Goal: Information Seeking & Learning: Learn about a topic

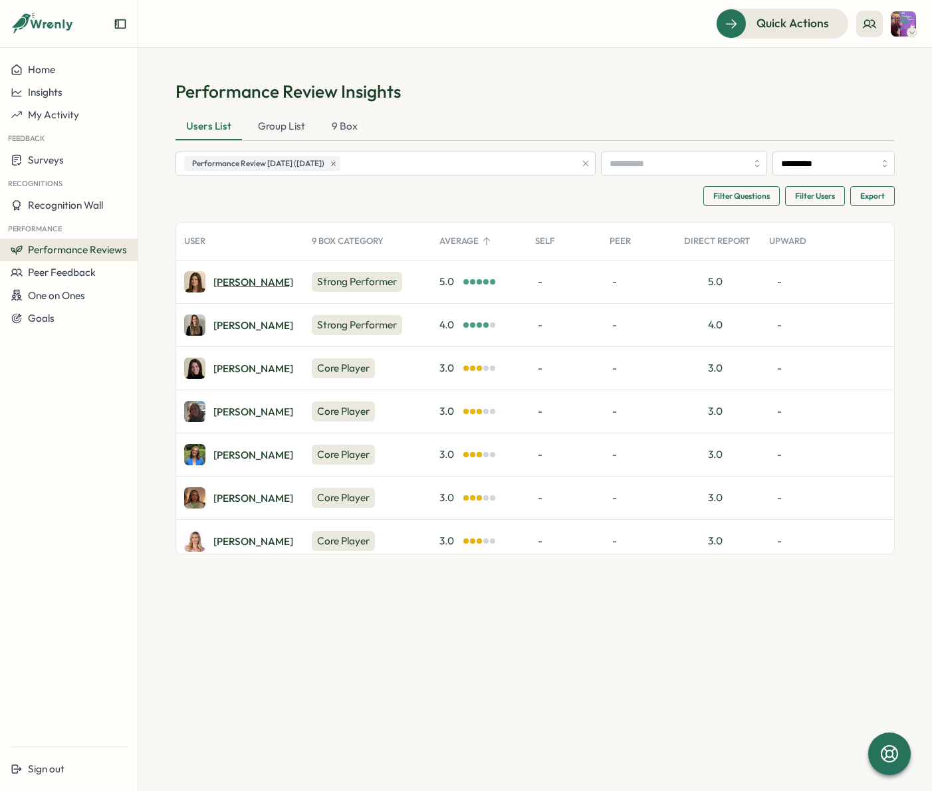
click at [233, 277] on div "Stephanie Y." at bounding box center [253, 282] width 80 height 10
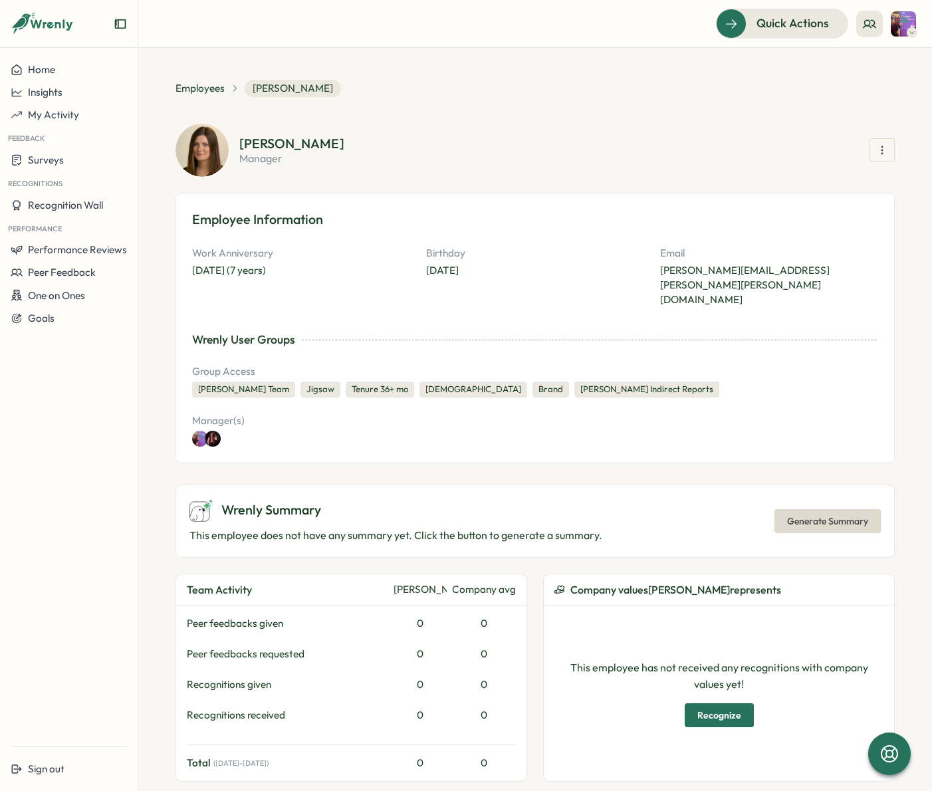
click at [878, 148] on icon "button" at bounding box center [882, 150] width 13 height 13
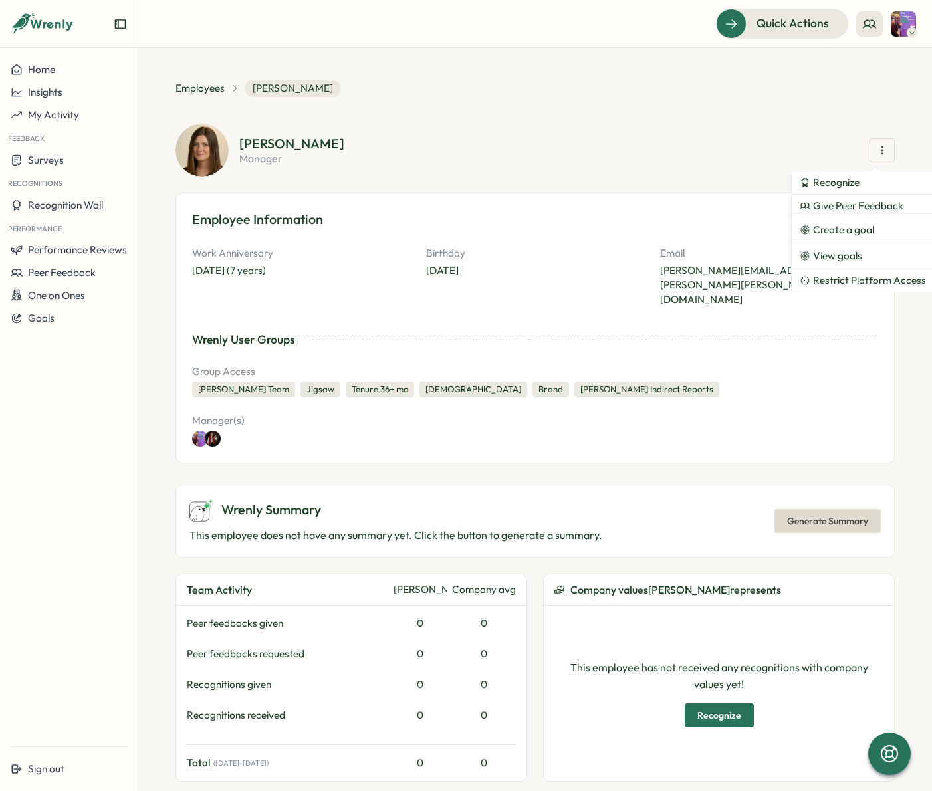
click at [680, 145] on section "[PERSON_NAME] manager Recognize Give Peer Feedback Create a goal View goals Res…" at bounding box center [567, 150] width 656 height 27
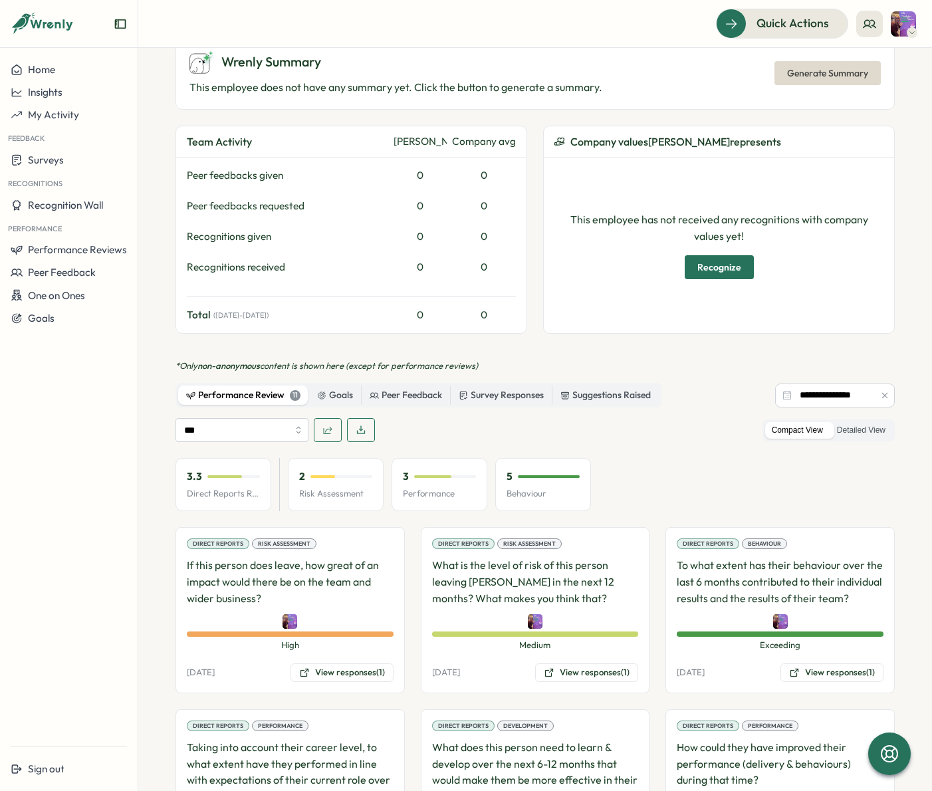
scroll to position [454, 0]
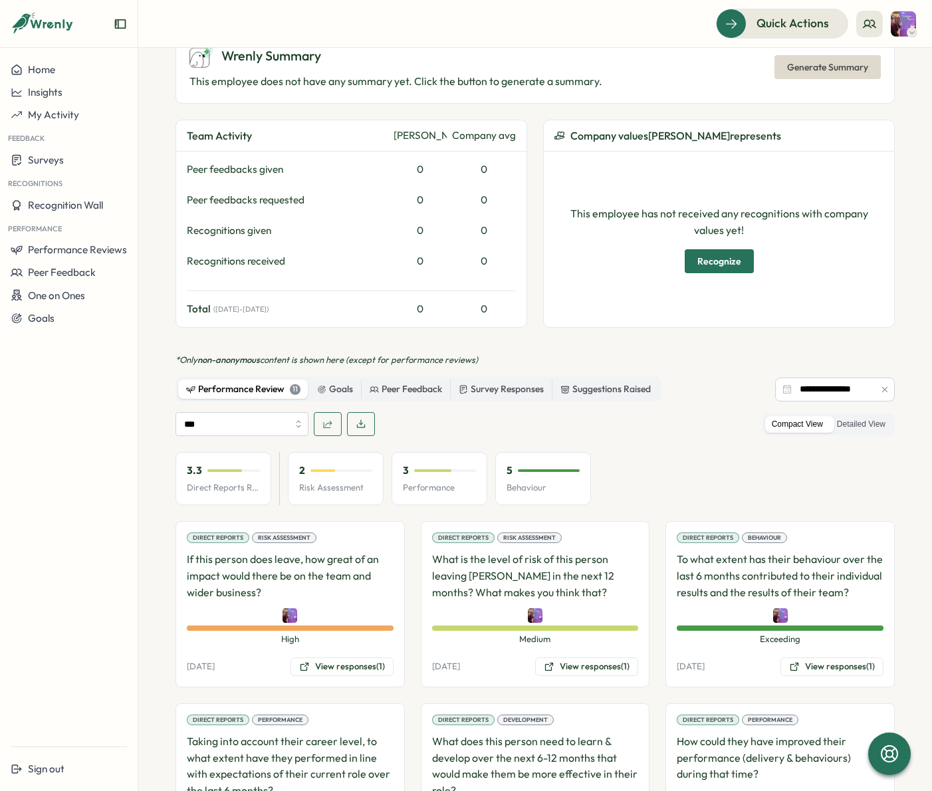
click at [370, 412] on button "button" at bounding box center [361, 424] width 28 height 24
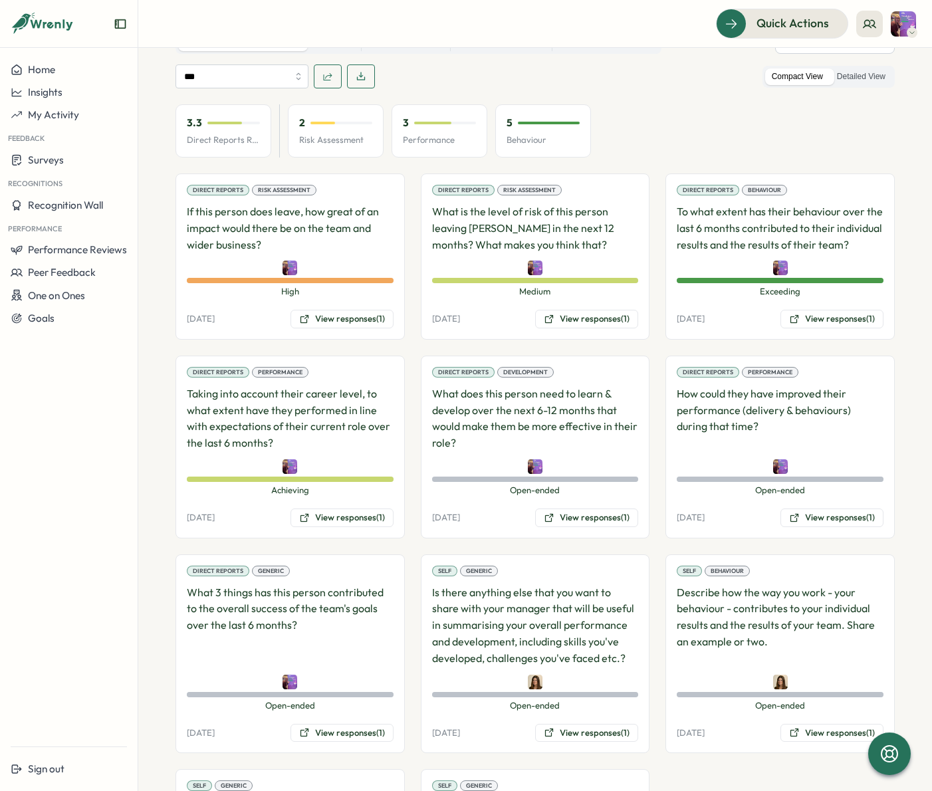
scroll to position [817, 0]
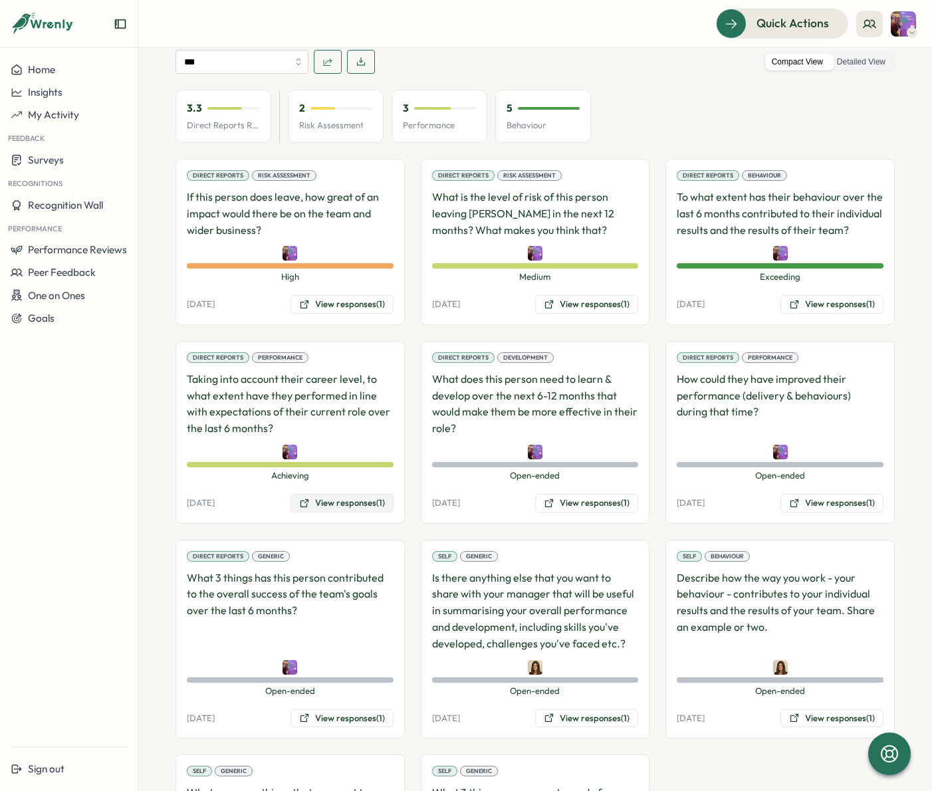
click at [336, 494] on button "View responses (1)" at bounding box center [342, 503] width 103 height 19
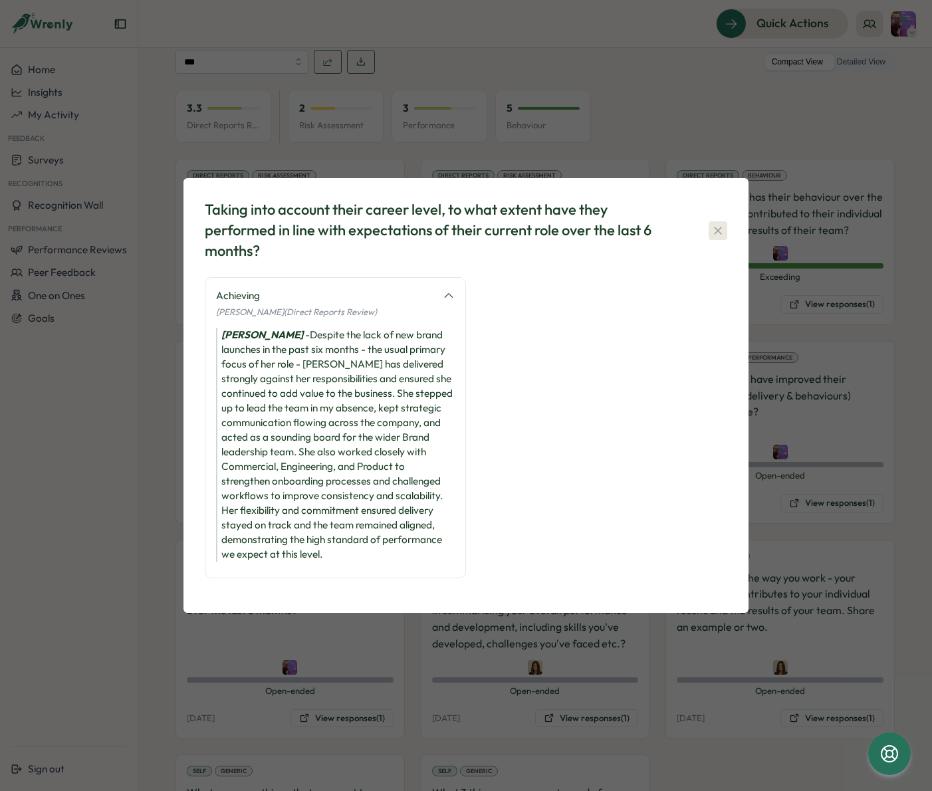
click at [718, 231] on icon "button" at bounding box center [717, 230] width 7 height 7
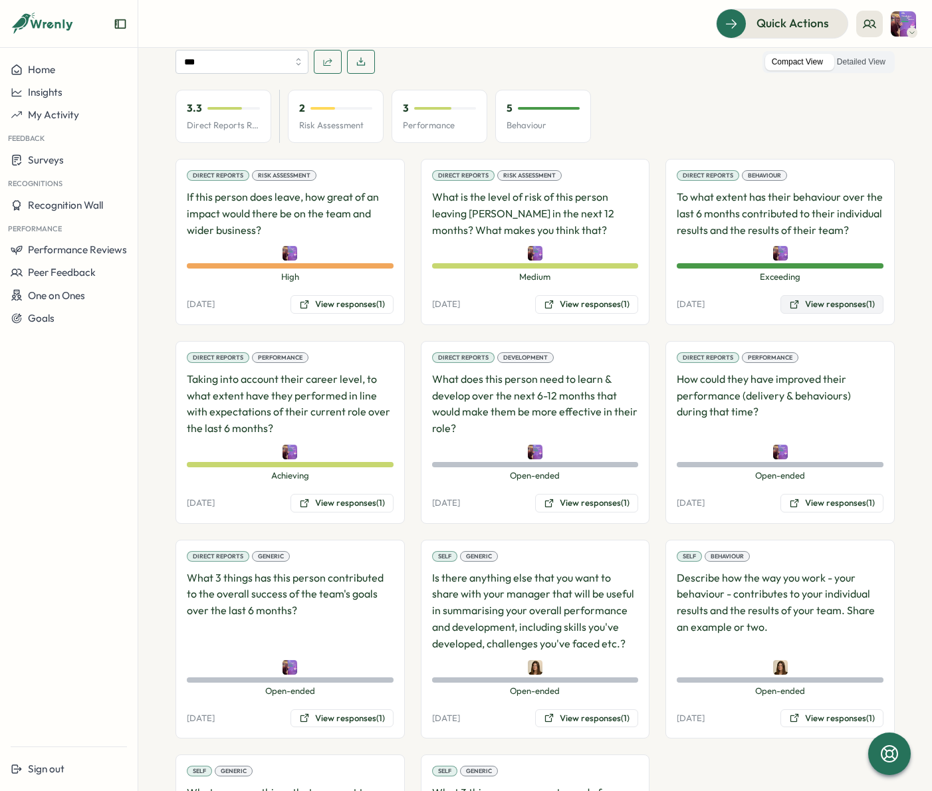
click at [821, 295] on button "View responses (1)" at bounding box center [832, 304] width 103 height 19
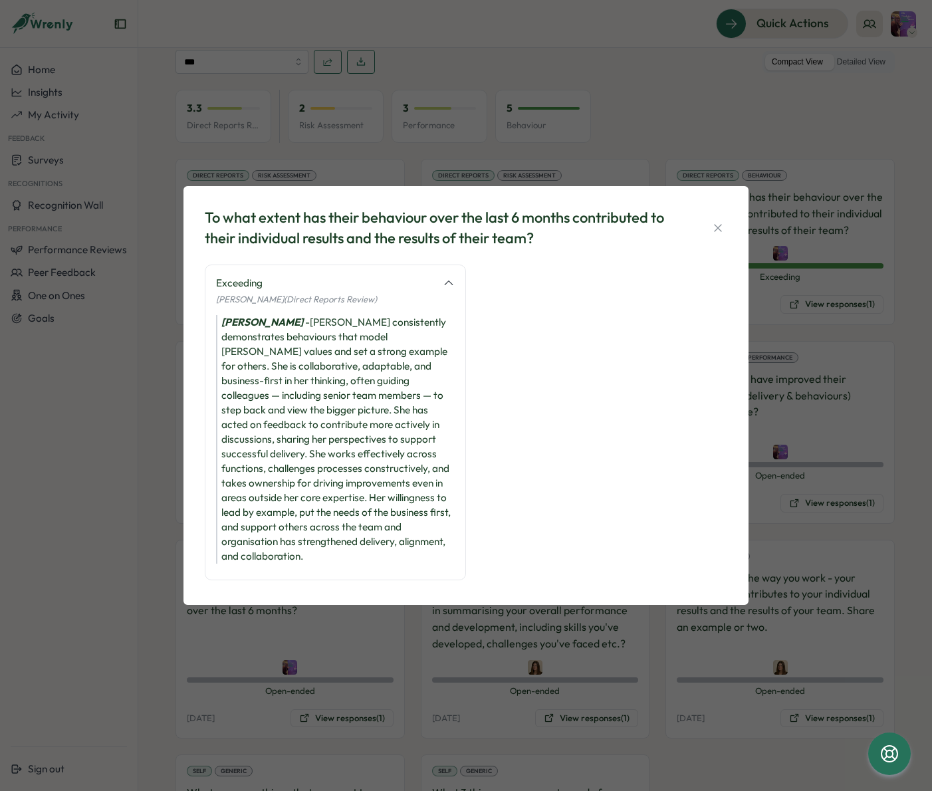
scroll to position [9, 0]
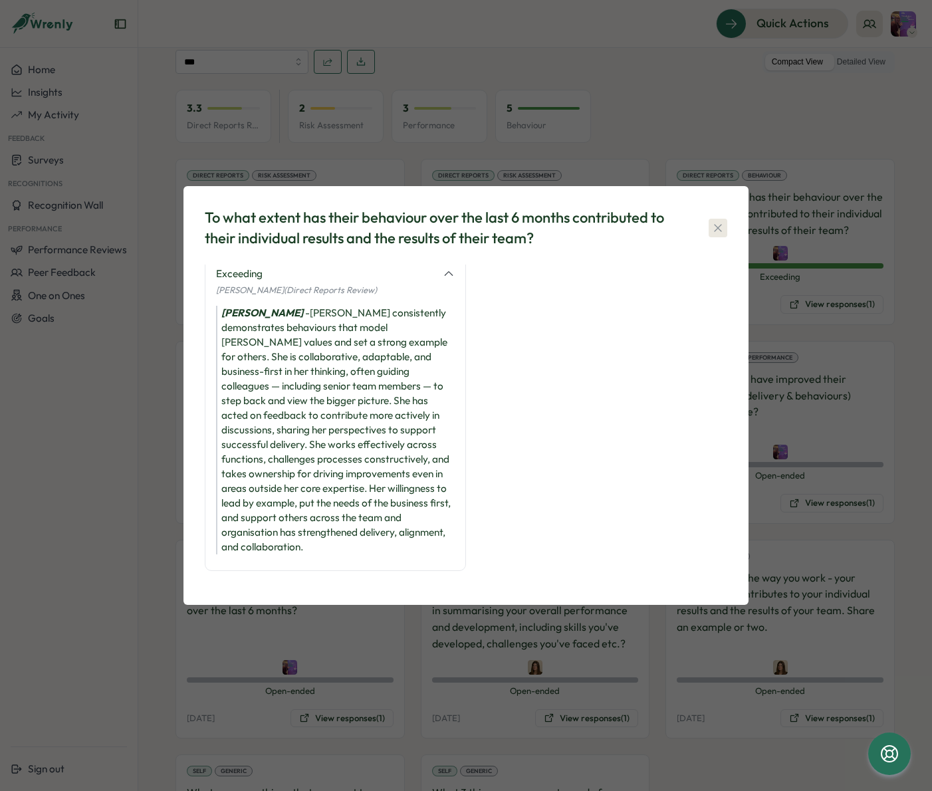
click at [724, 229] on icon "button" at bounding box center [718, 227] width 13 height 13
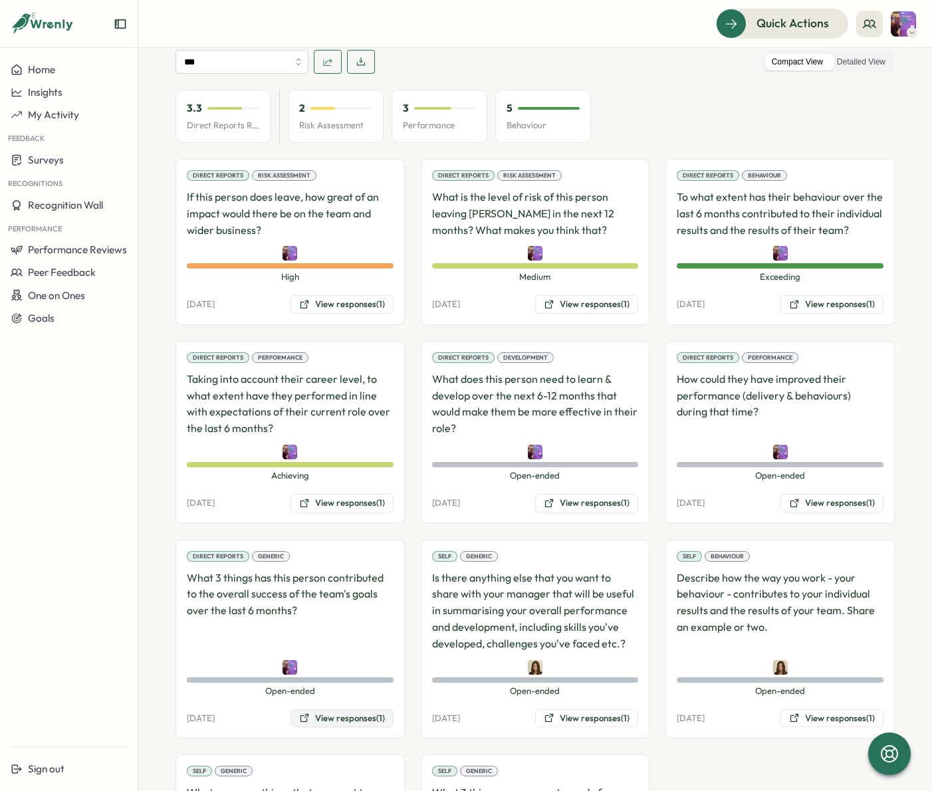
click at [356, 710] on button "View responses (1)" at bounding box center [342, 719] width 103 height 19
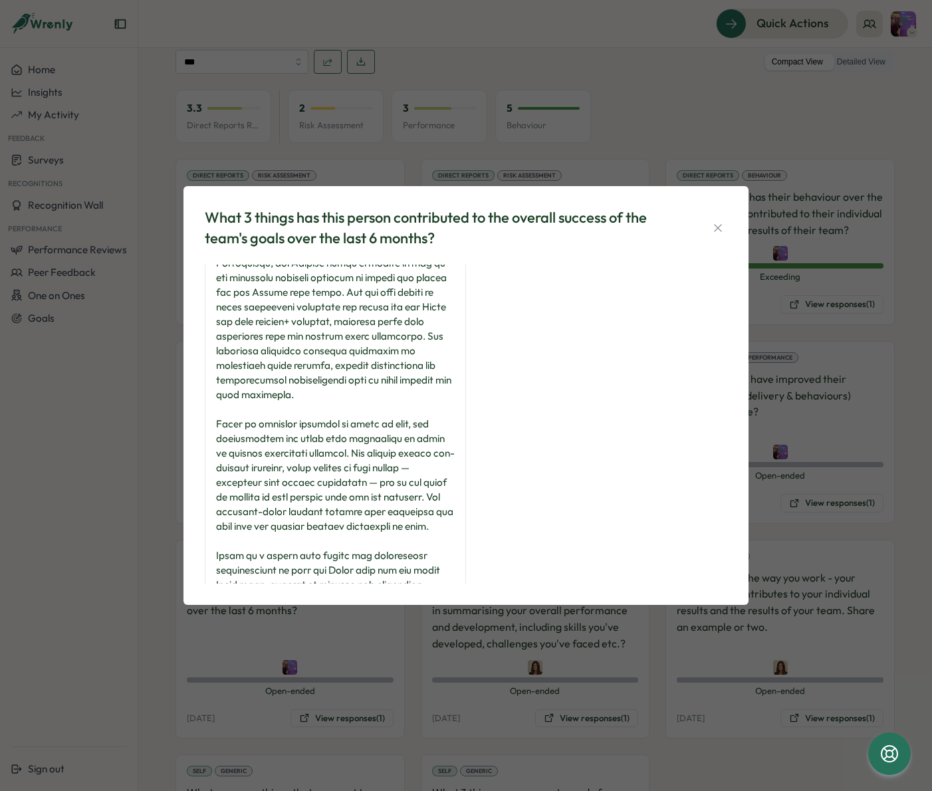
scroll to position [267, 0]
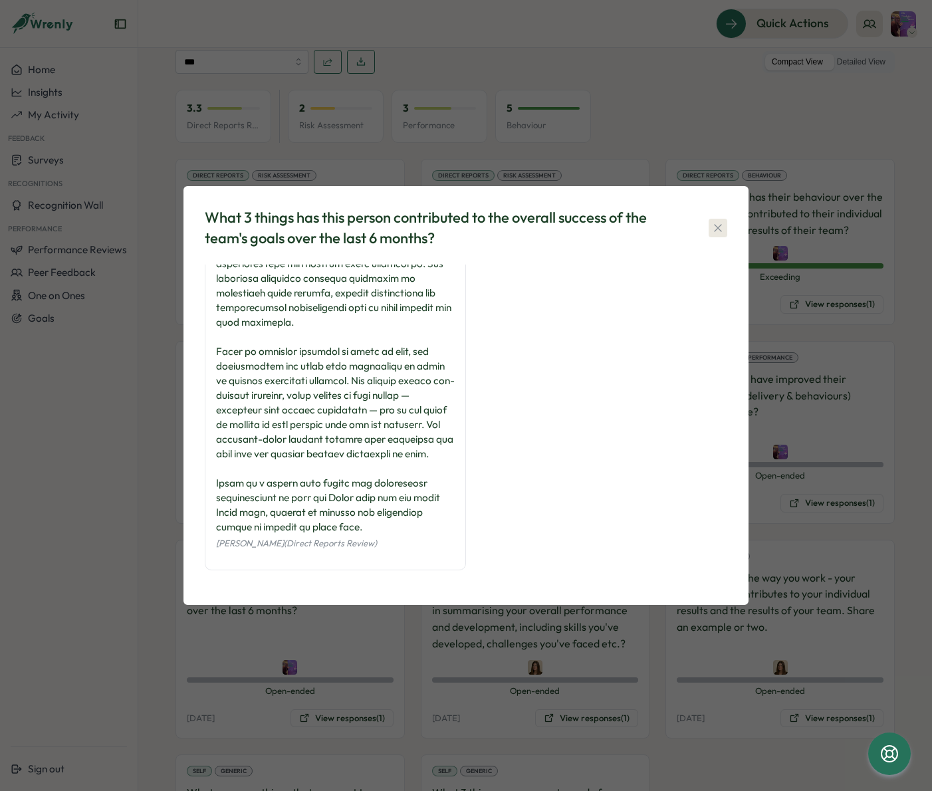
click at [719, 231] on icon "button" at bounding box center [718, 227] width 13 height 13
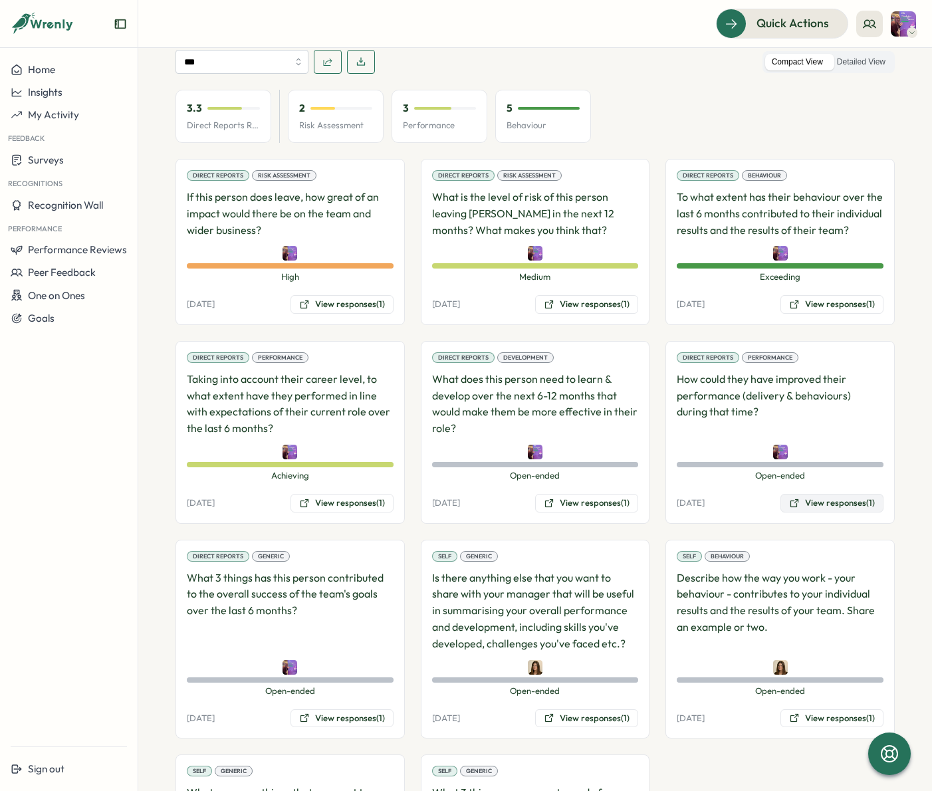
click at [833, 494] on button "View responses (1)" at bounding box center [832, 503] width 103 height 19
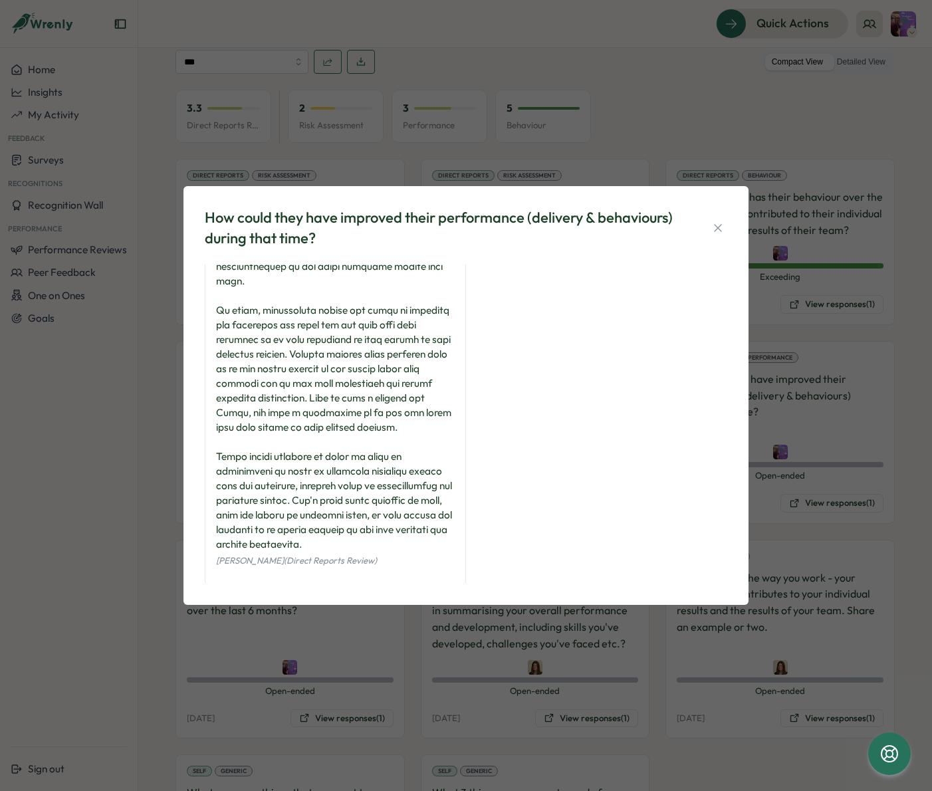
scroll to position [180, 0]
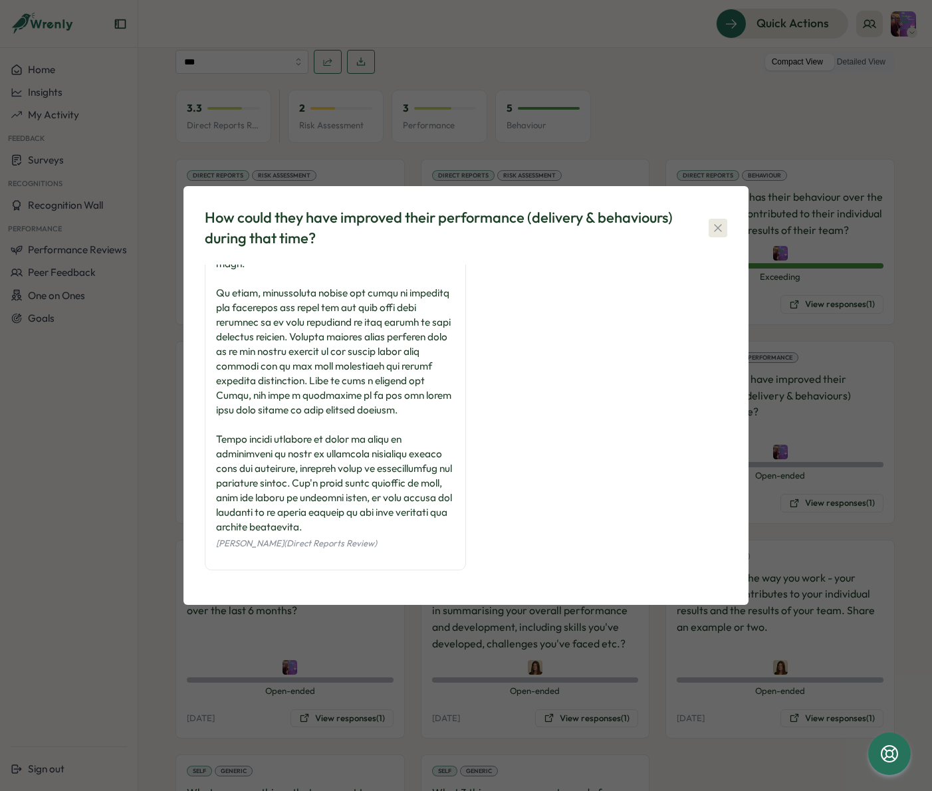
click at [719, 229] on icon "button" at bounding box center [717, 227] width 7 height 7
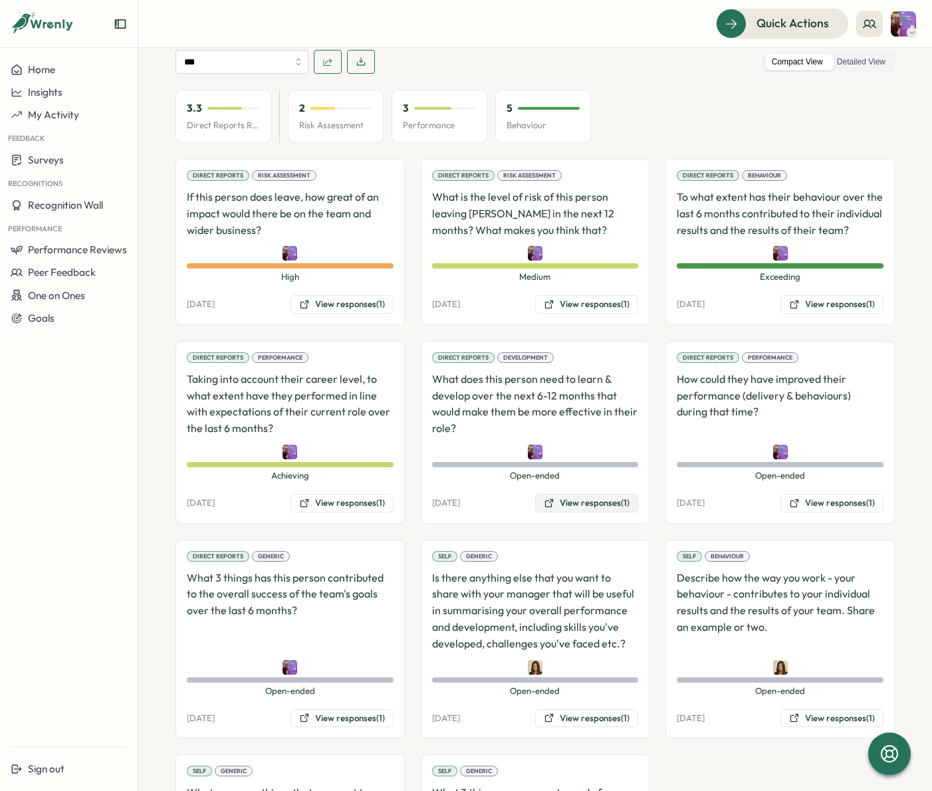
click at [596, 494] on button "View responses (1)" at bounding box center [586, 503] width 103 height 19
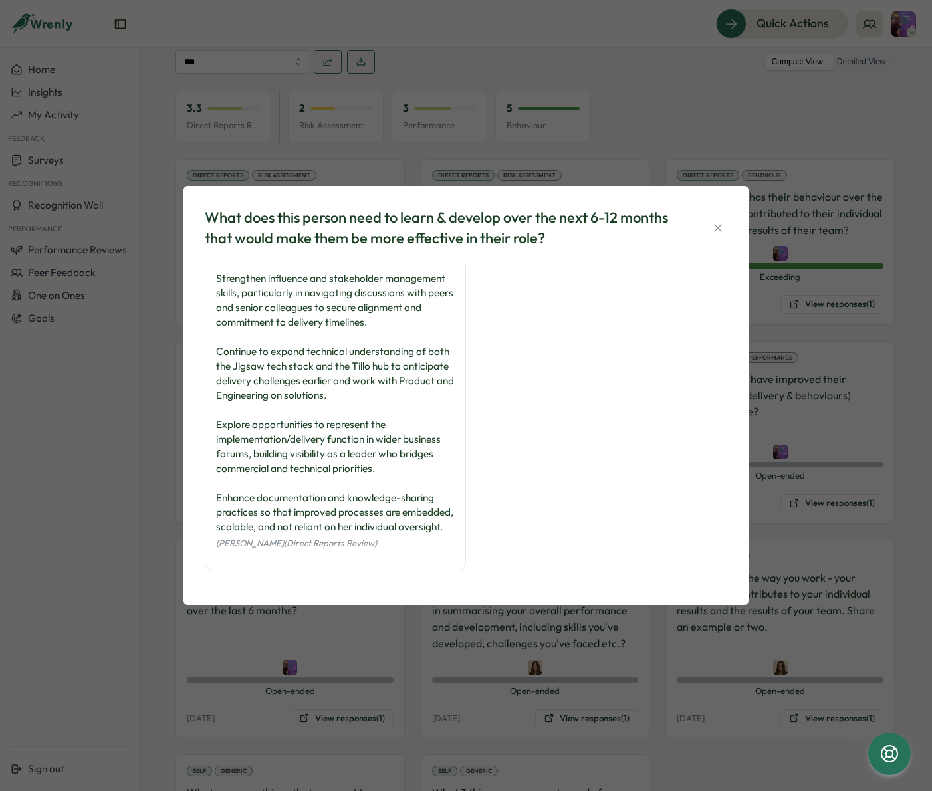
scroll to position [92, 0]
click at [719, 223] on icon "button" at bounding box center [718, 227] width 13 height 13
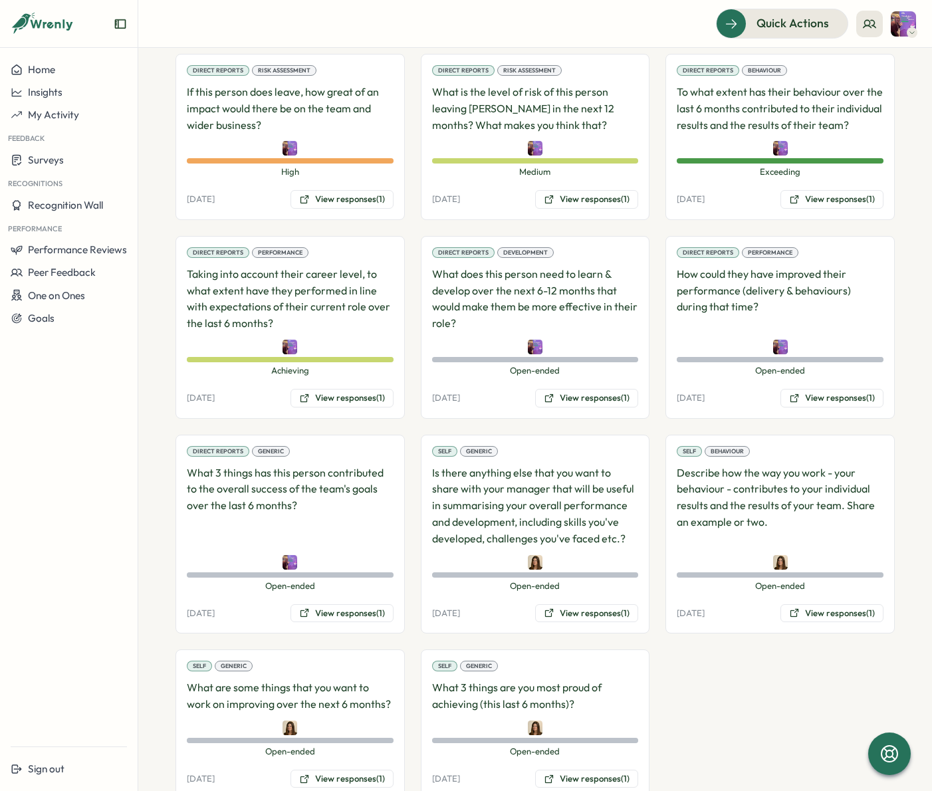
scroll to position [932, 0]
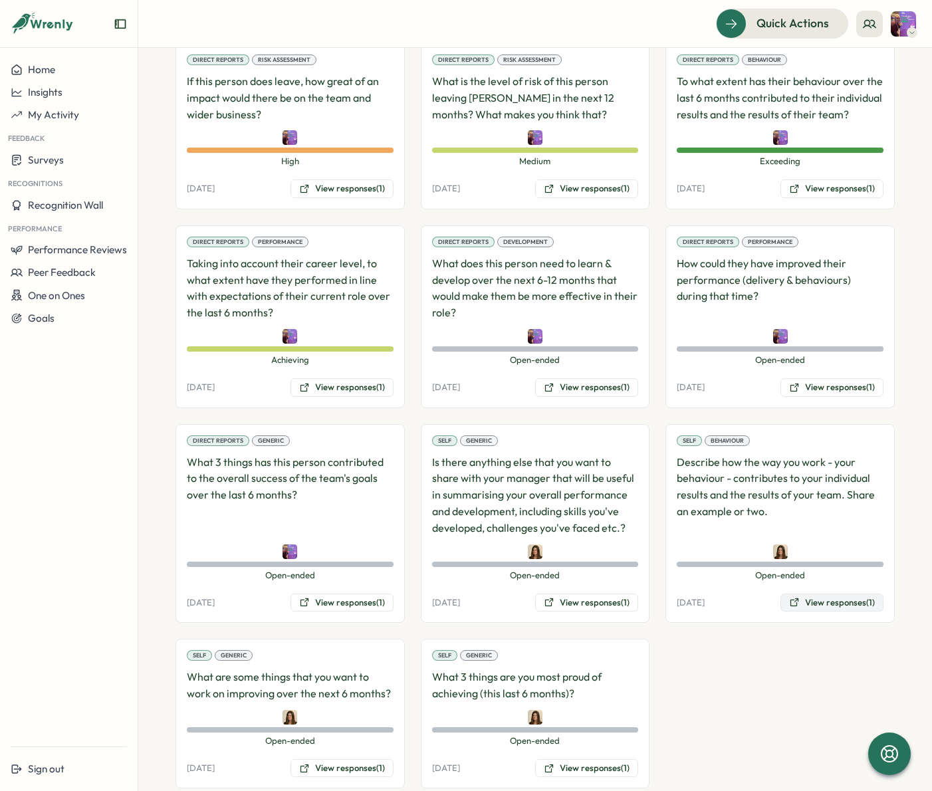
click at [819, 594] on button "View responses (1)" at bounding box center [832, 603] width 103 height 19
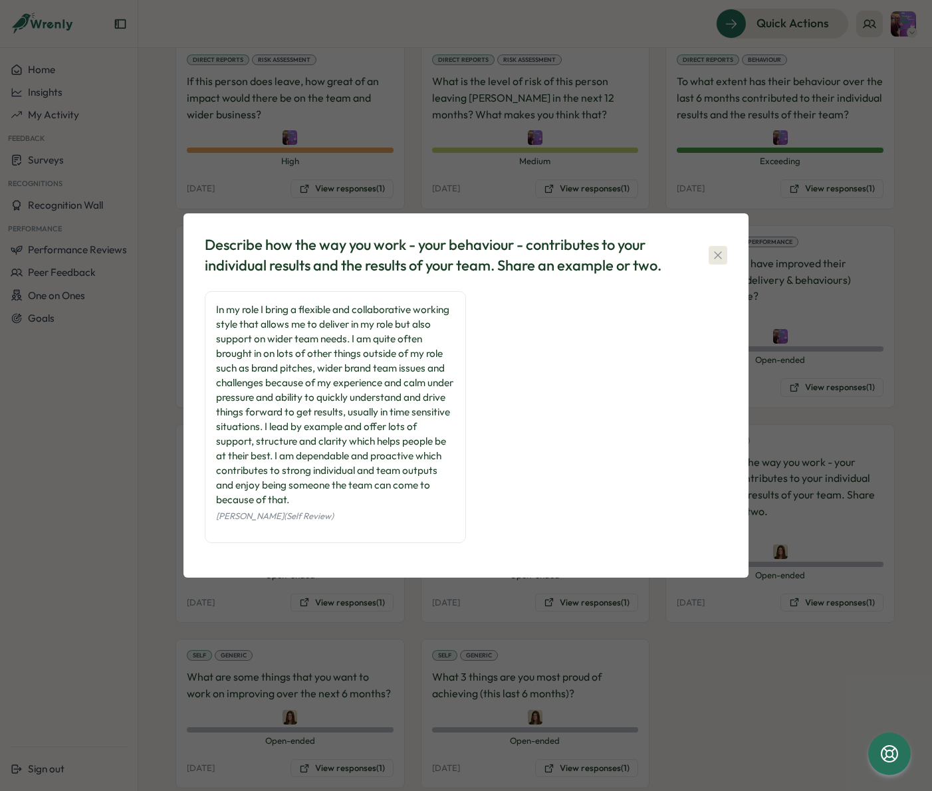
click at [720, 254] on icon "button" at bounding box center [718, 255] width 13 height 13
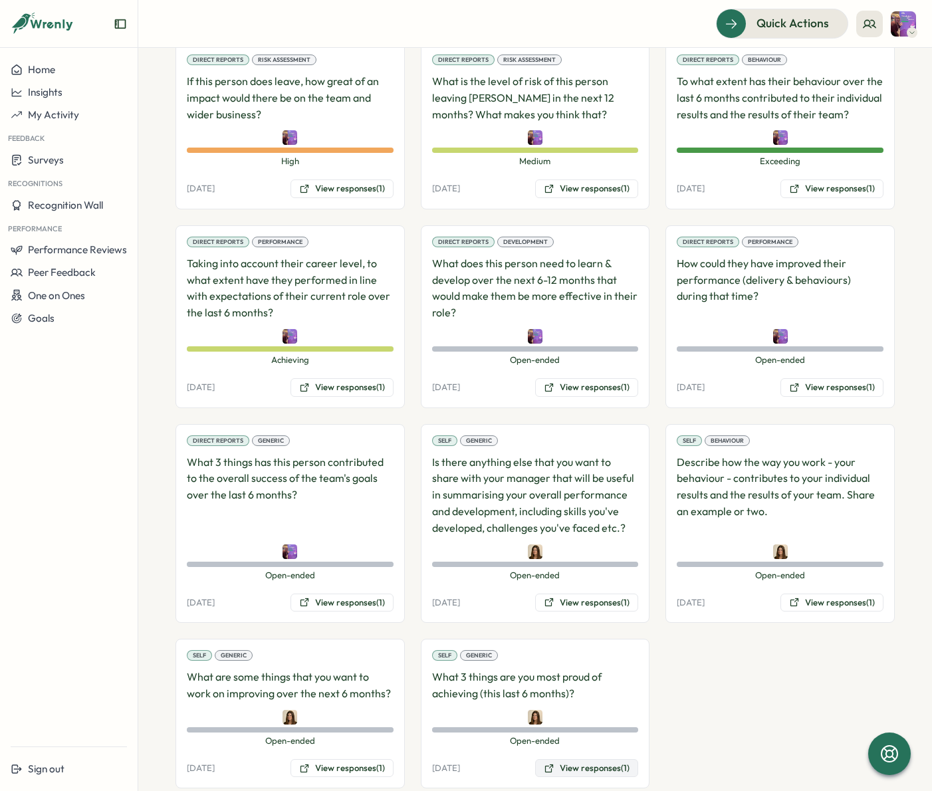
click at [577, 759] on button "View responses (1)" at bounding box center [586, 768] width 103 height 19
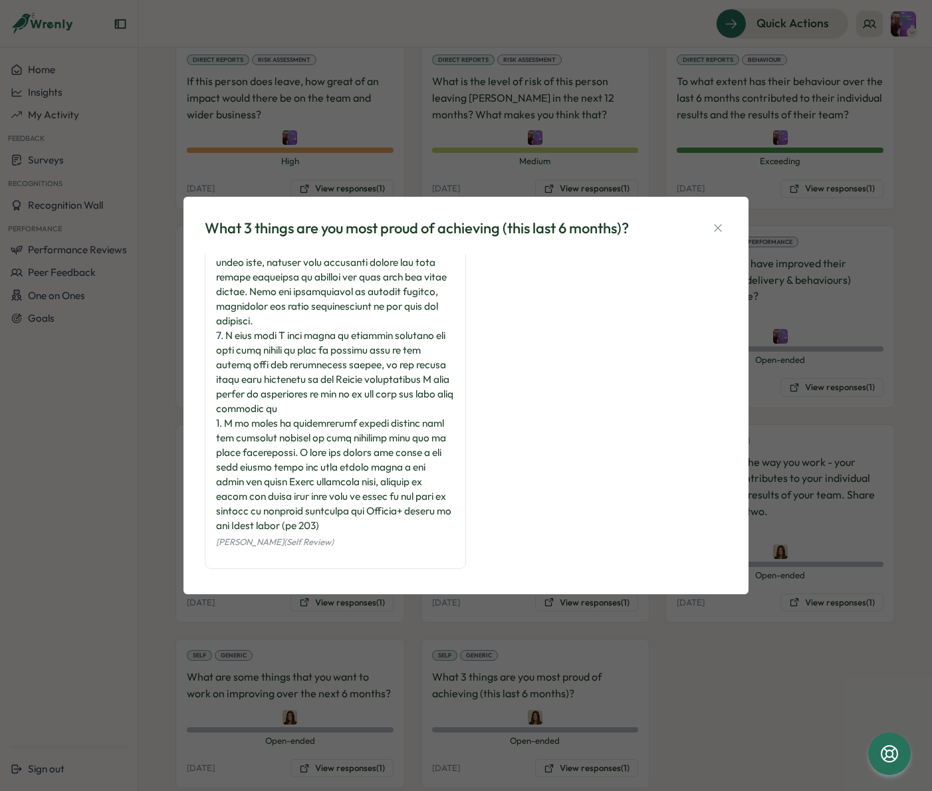
scroll to position [86, 0]
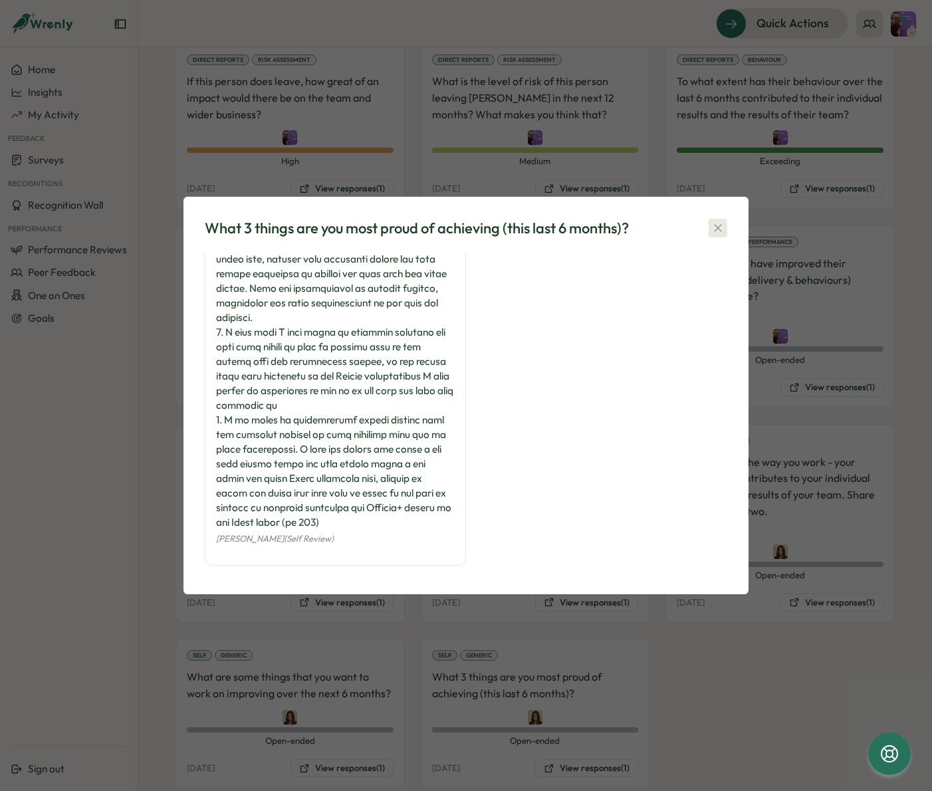
click at [716, 225] on icon "button" at bounding box center [717, 227] width 7 height 7
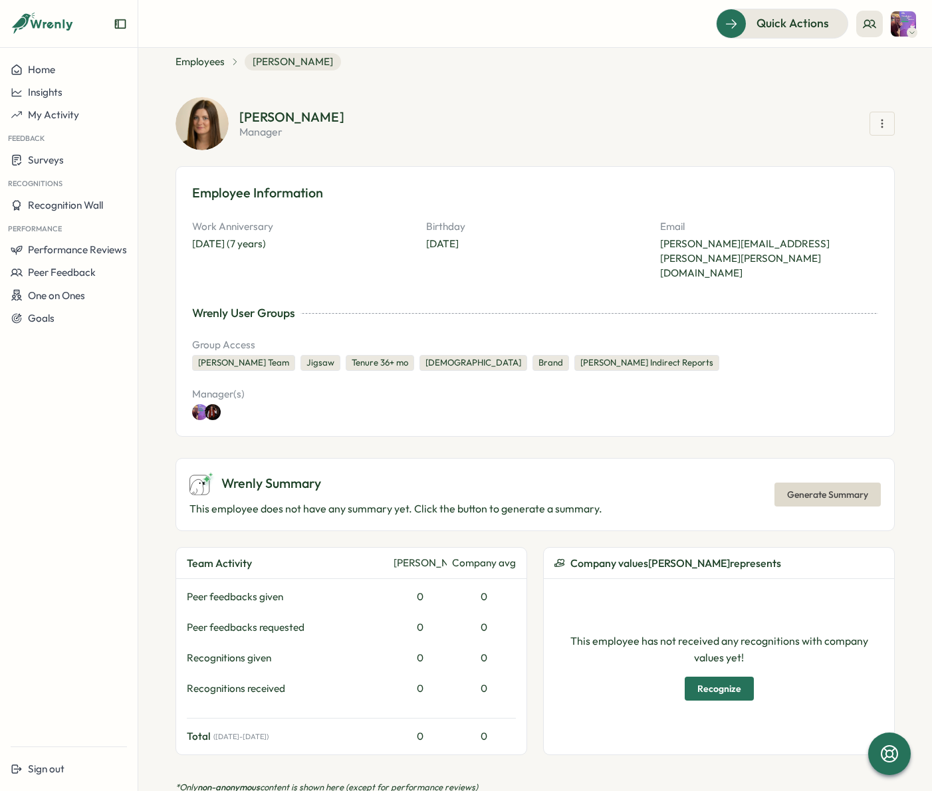
scroll to position [0, 0]
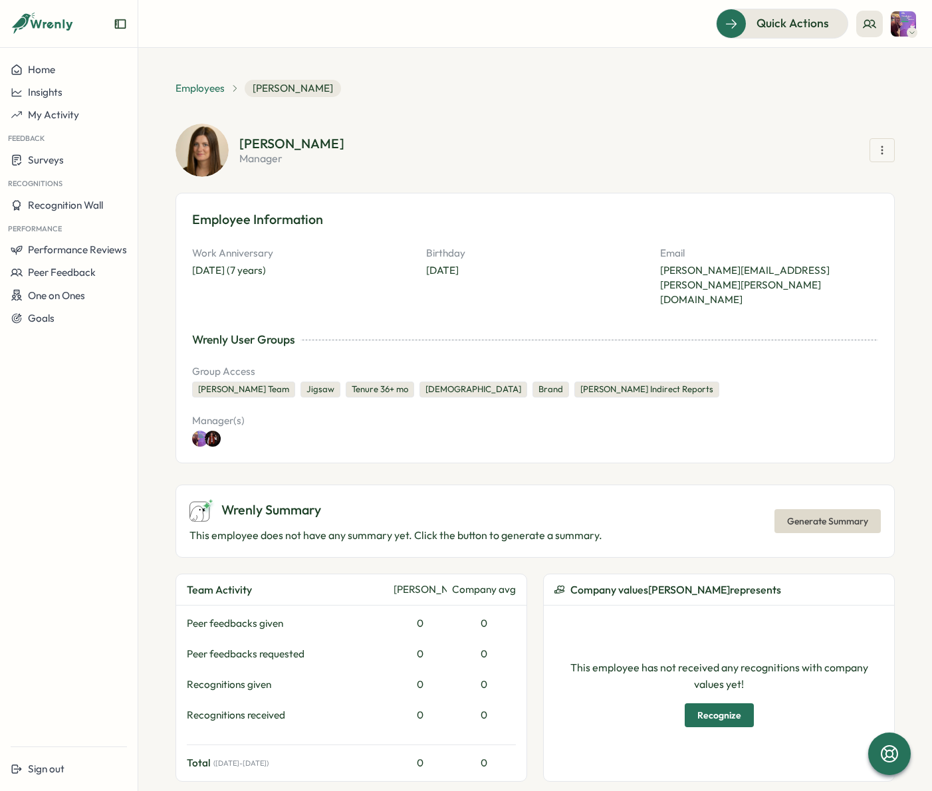
click at [209, 88] on span "Employees" at bounding box center [200, 88] width 49 height 15
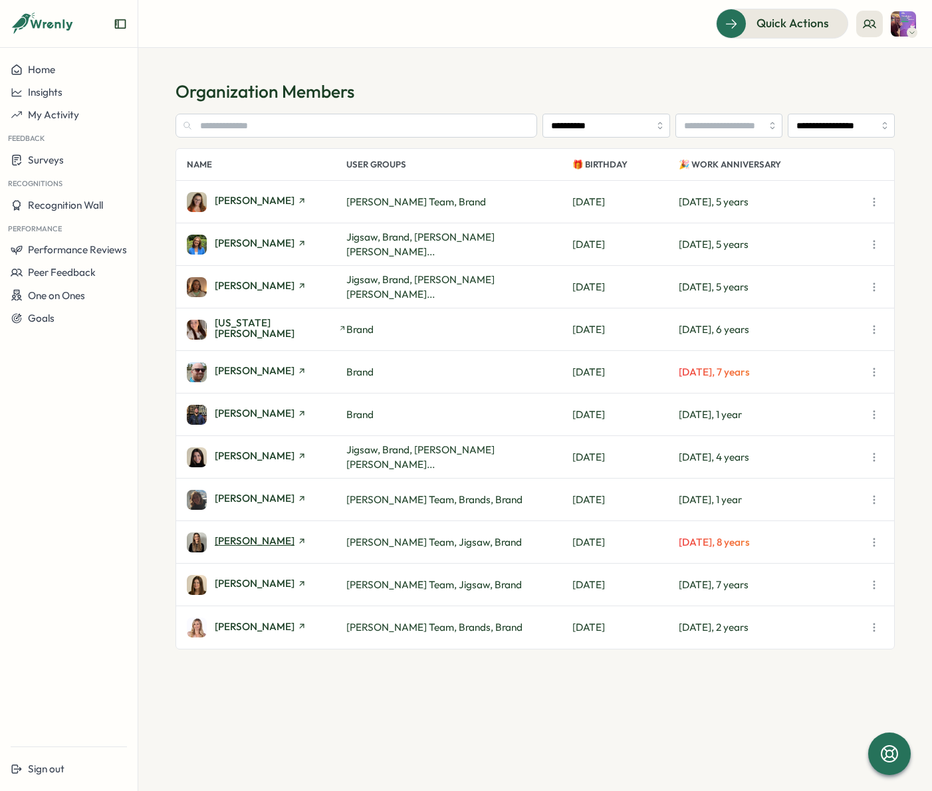
click at [254, 538] on span "[PERSON_NAME]" at bounding box center [255, 541] width 80 height 10
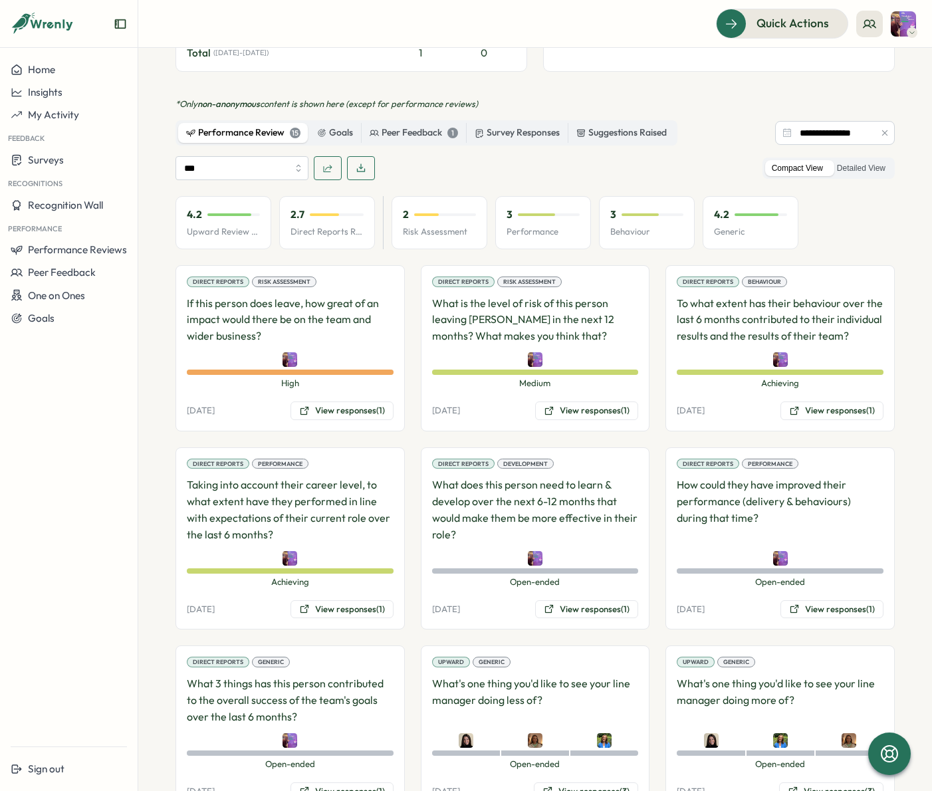
scroll to position [716, 0]
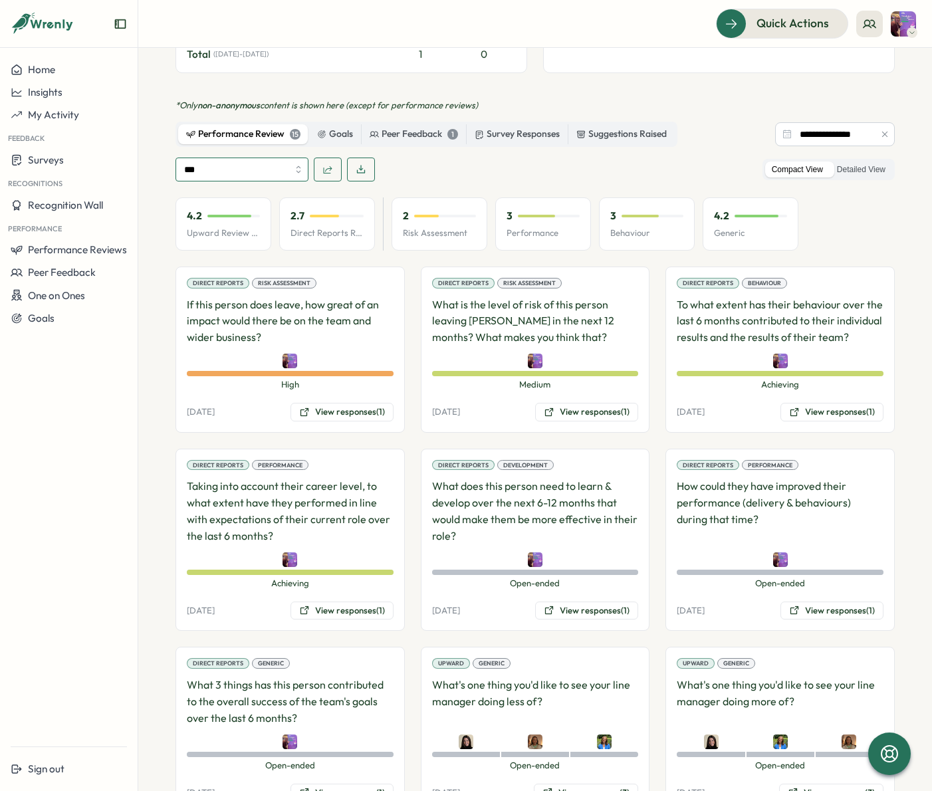
click at [242, 162] on input "***" at bounding box center [242, 170] width 133 height 24
drag, startPoint x: 280, startPoint y: 261, endPoint x: 295, endPoint y: 261, distance: 14.6
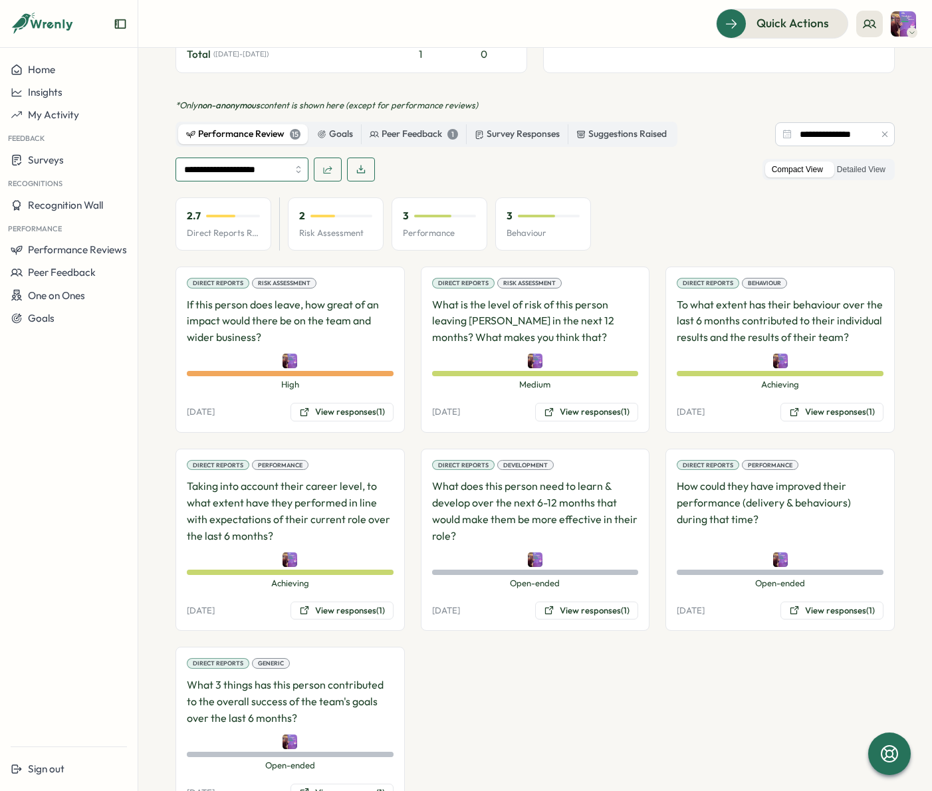
click at [219, 158] on input "**********" at bounding box center [242, 170] width 133 height 24
type input "**********"
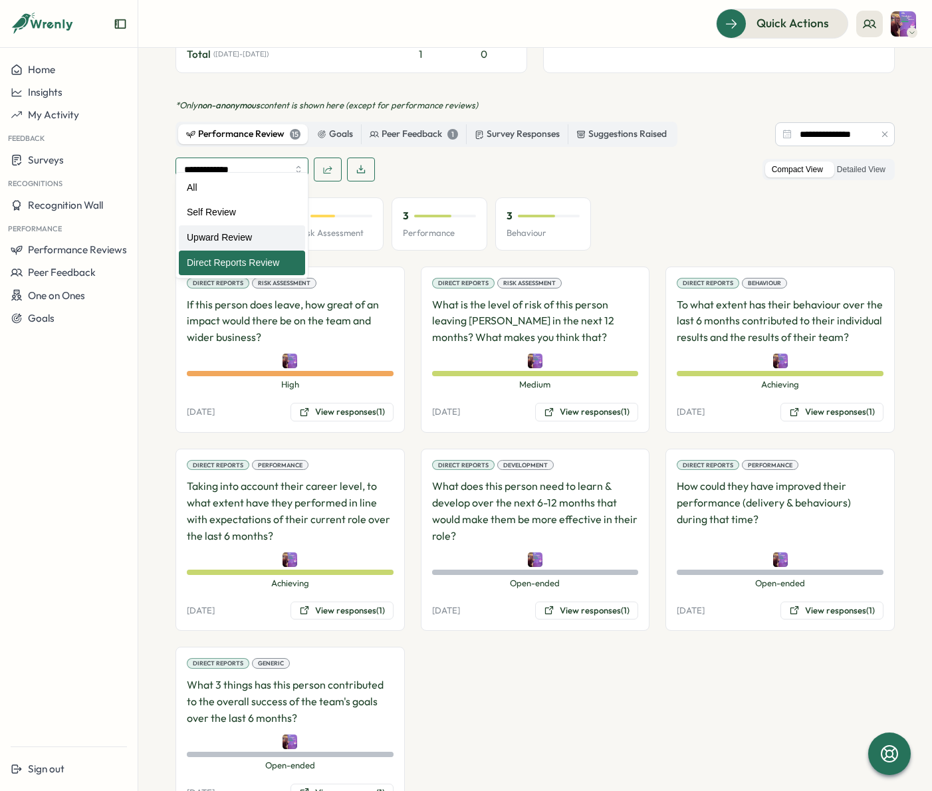
scroll to position [573, 0]
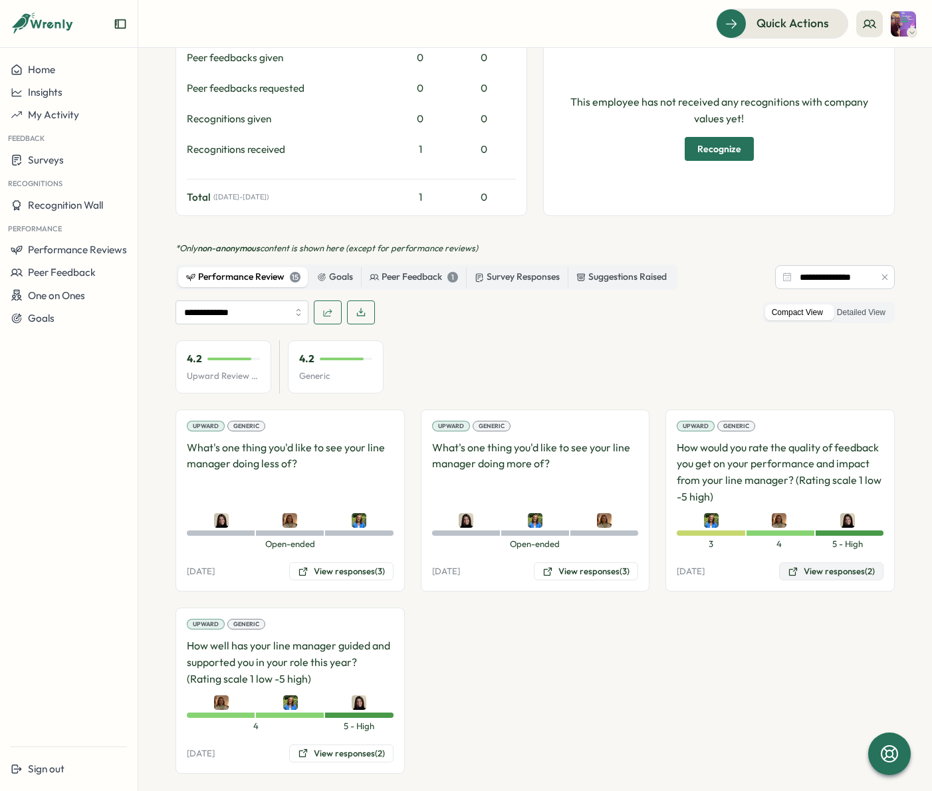
click at [819, 563] on button "View responses (2)" at bounding box center [831, 572] width 104 height 19
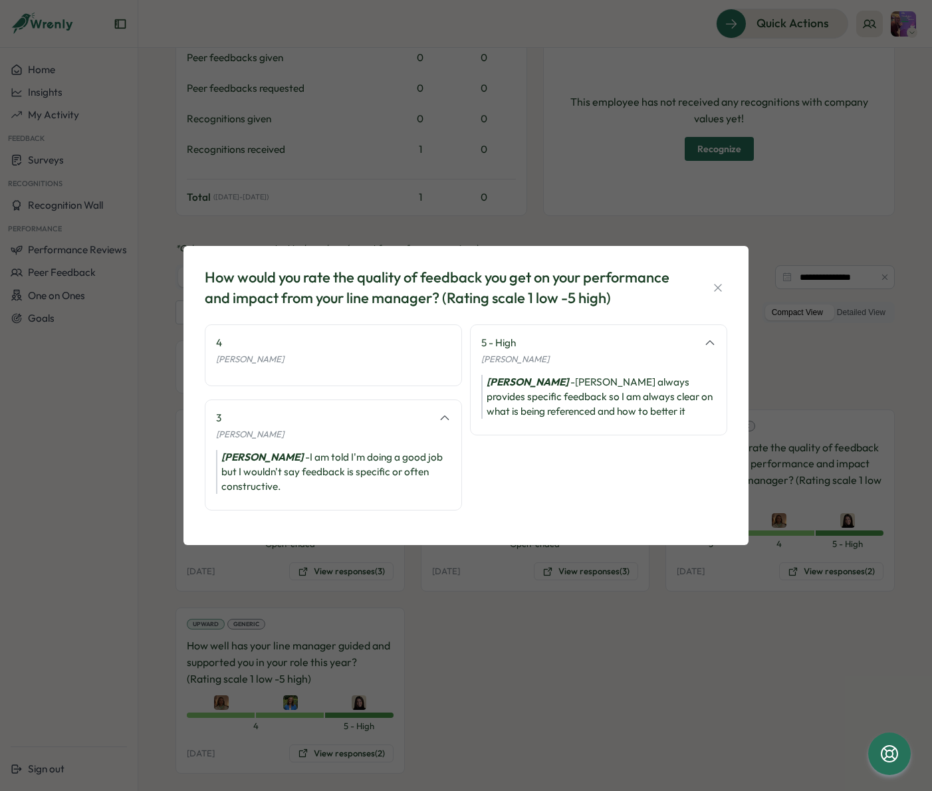
click at [629, 618] on div "How would you rate the quality of feedback you get on your performance and impa…" at bounding box center [466, 395] width 932 height 791
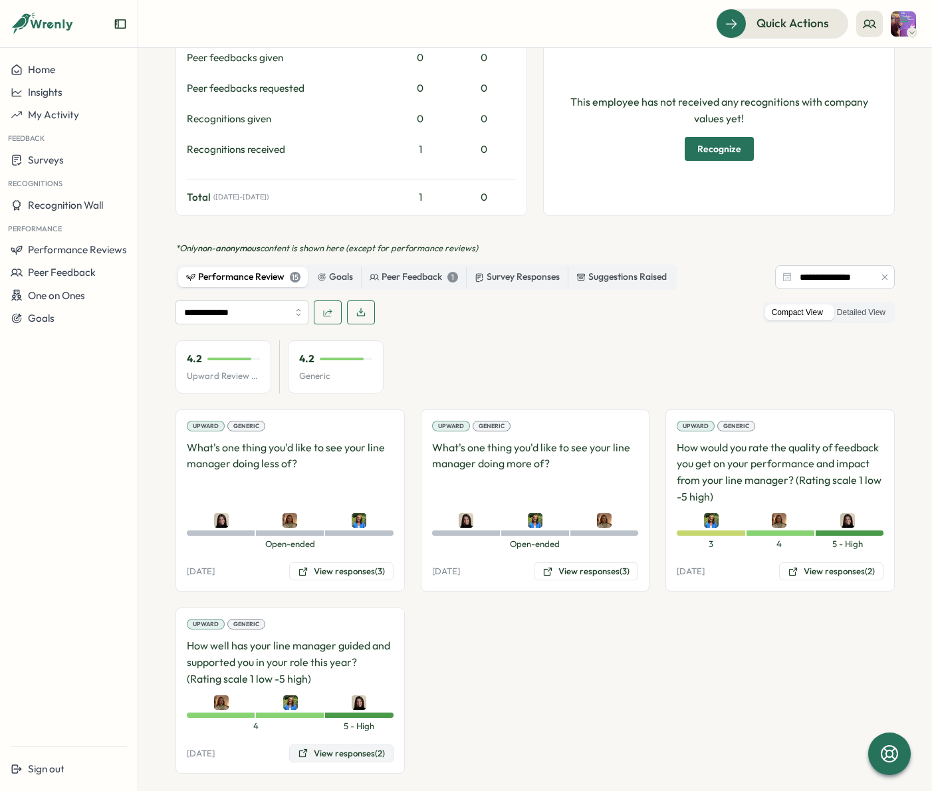
click at [333, 745] on button "View responses (2)" at bounding box center [341, 754] width 104 height 19
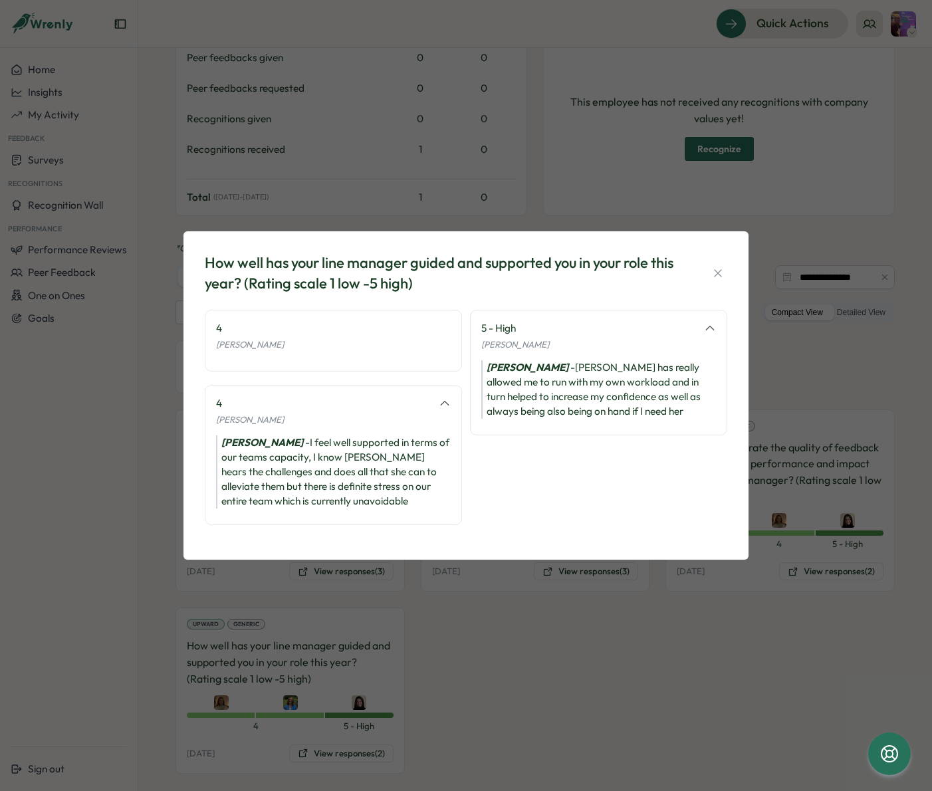
drag, startPoint x: 716, startPoint y: 271, endPoint x: 669, endPoint y: 354, distance: 95.0
click at [716, 271] on icon "button" at bounding box center [717, 273] width 7 height 7
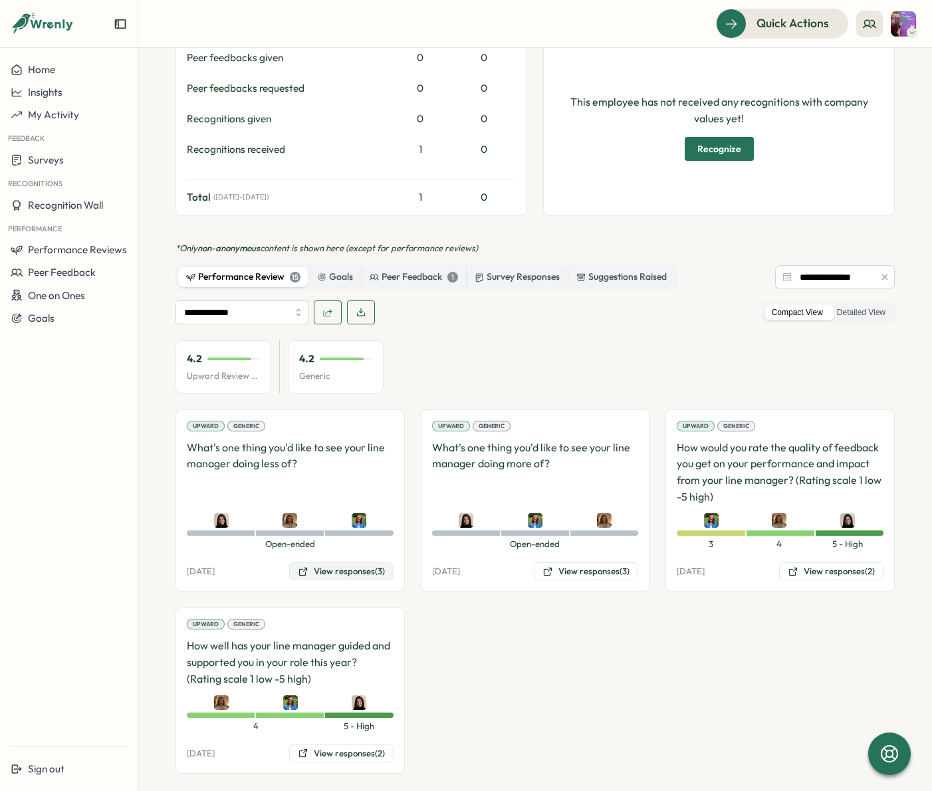
click at [336, 563] on button "View responses (3)" at bounding box center [341, 572] width 104 height 19
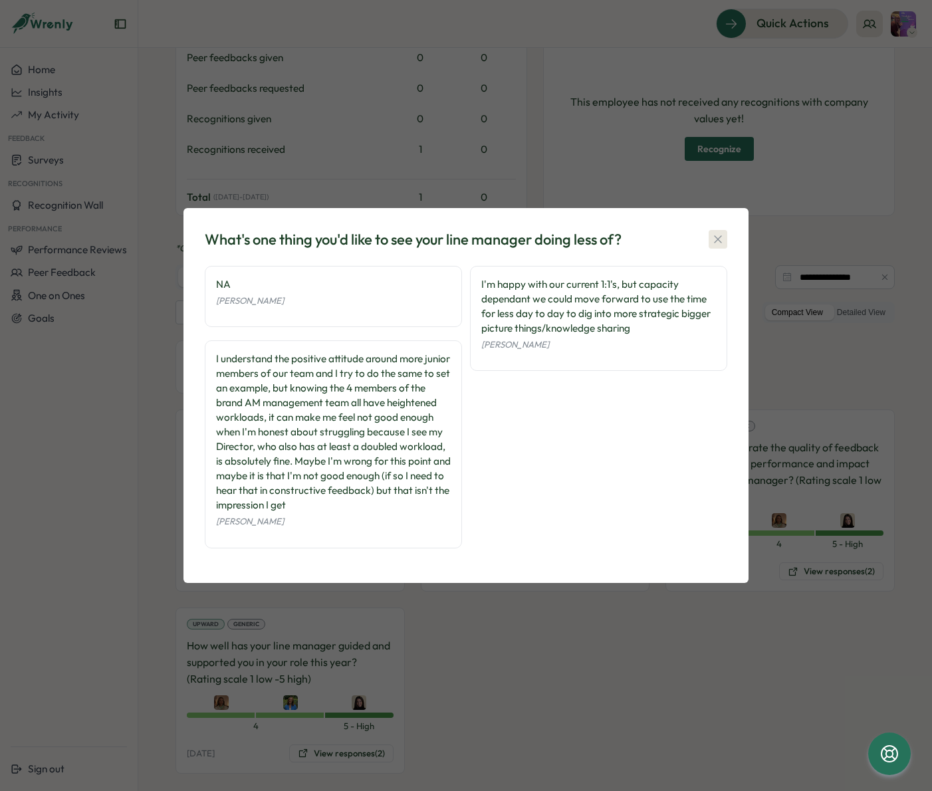
click at [718, 236] on icon "button" at bounding box center [718, 239] width 13 height 13
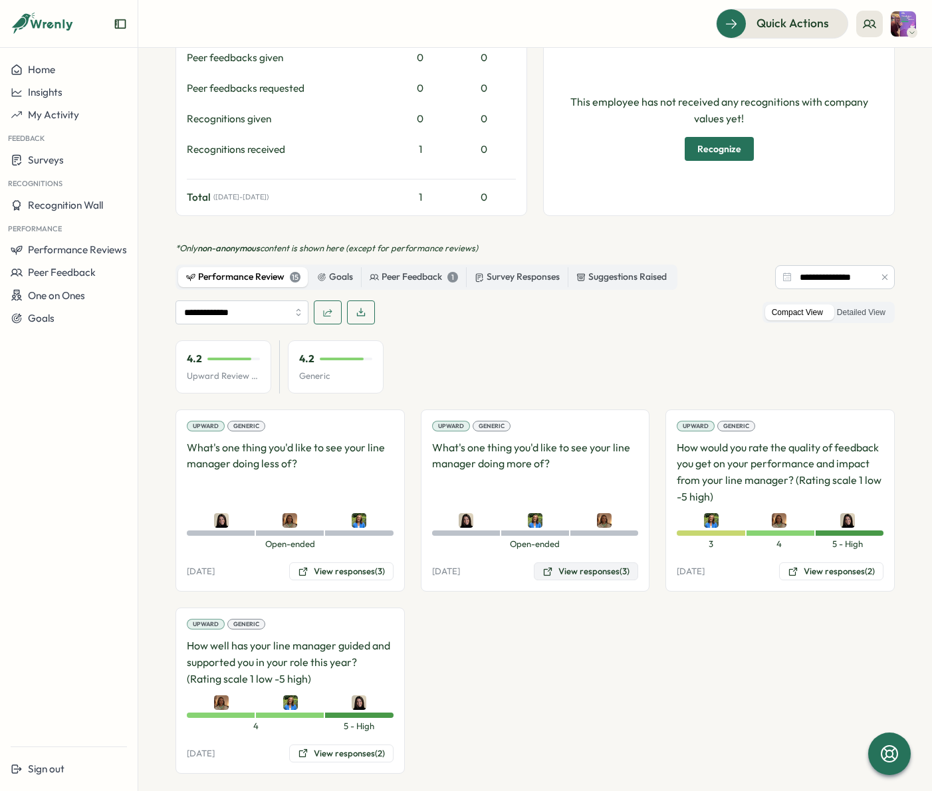
click at [589, 563] on button "View responses (3)" at bounding box center [586, 572] width 104 height 19
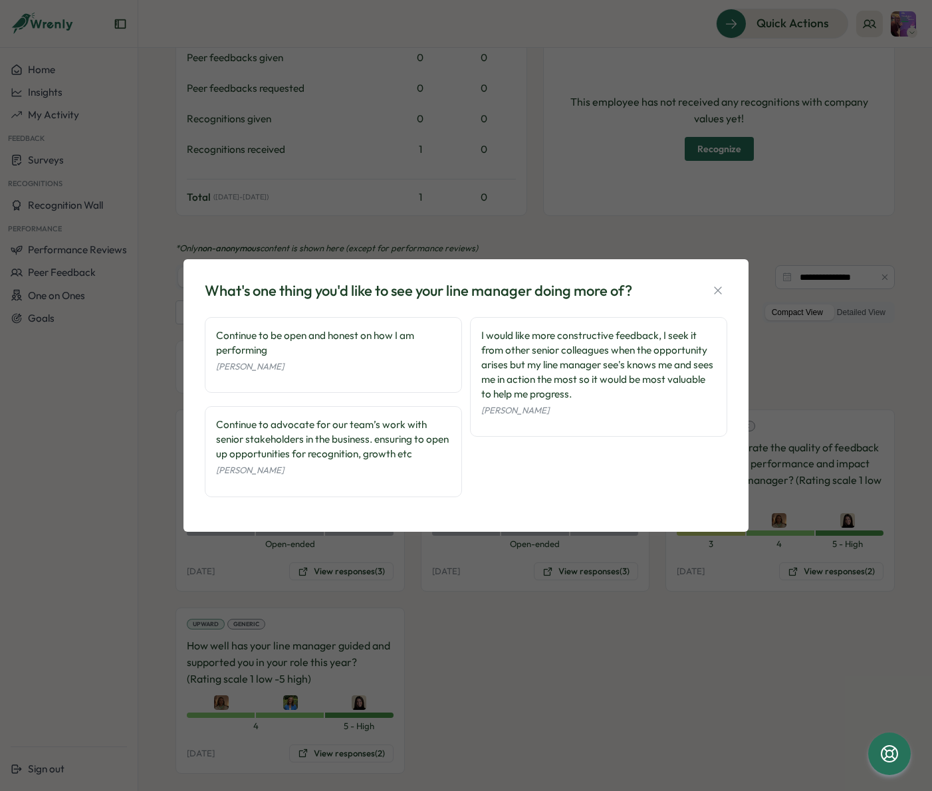
click at [622, 533] on div "What's one thing you'd like to see your line manager doing more of? Continue to…" at bounding box center [466, 395] width 932 height 791
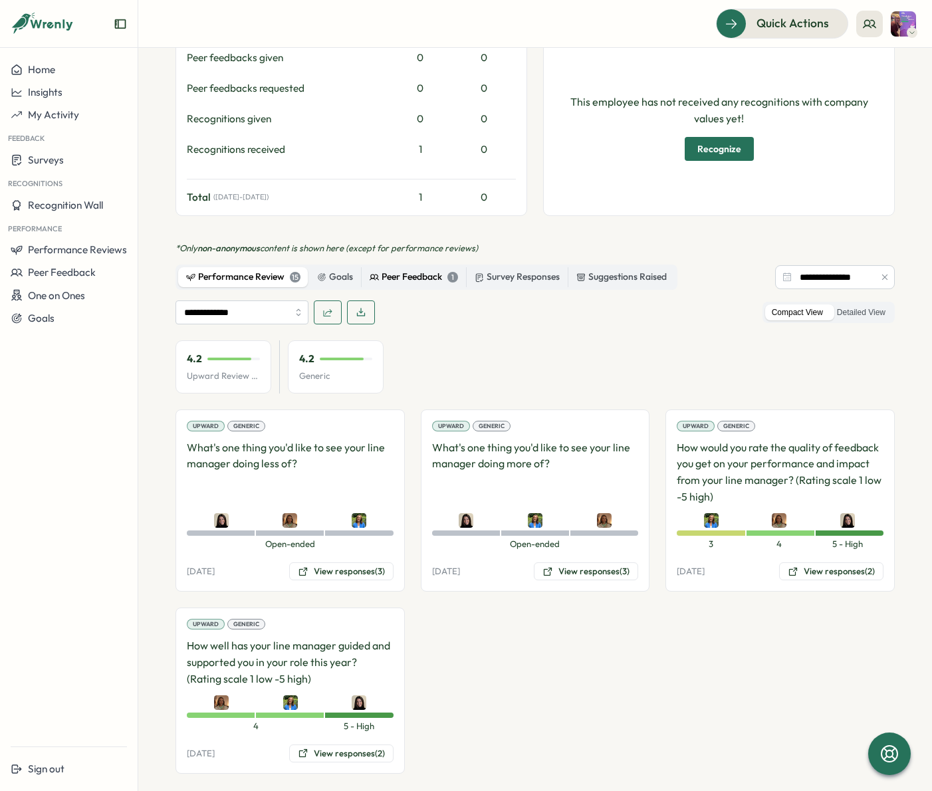
click at [413, 270] on div "Peer Feedback 1" at bounding box center [414, 277] width 88 height 15
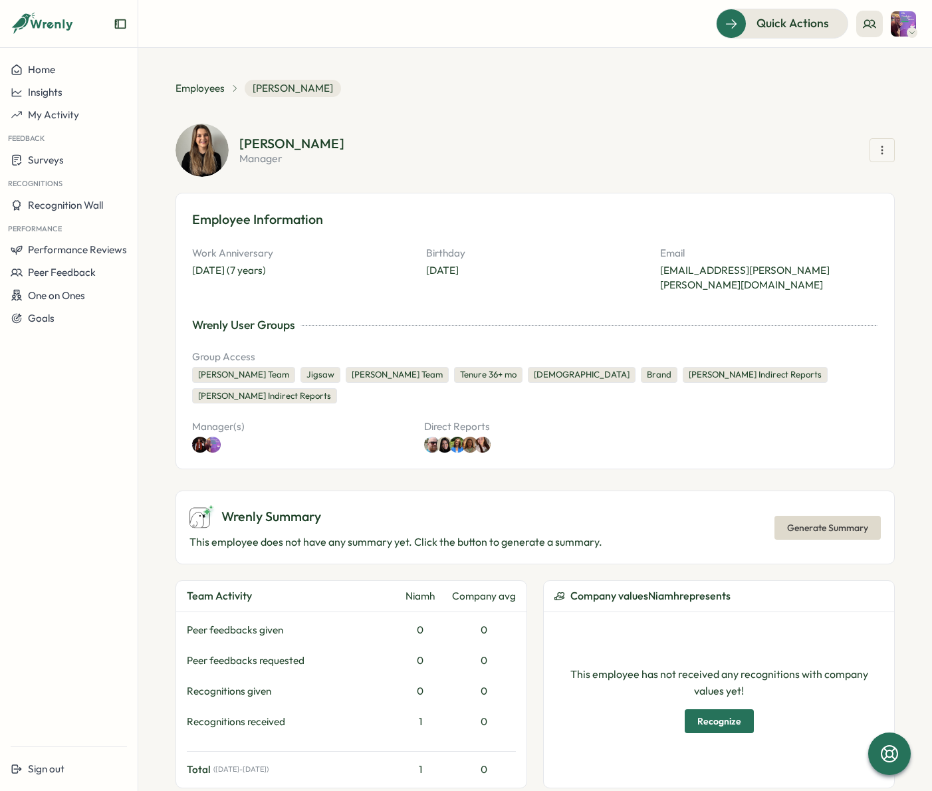
scroll to position [1, 0]
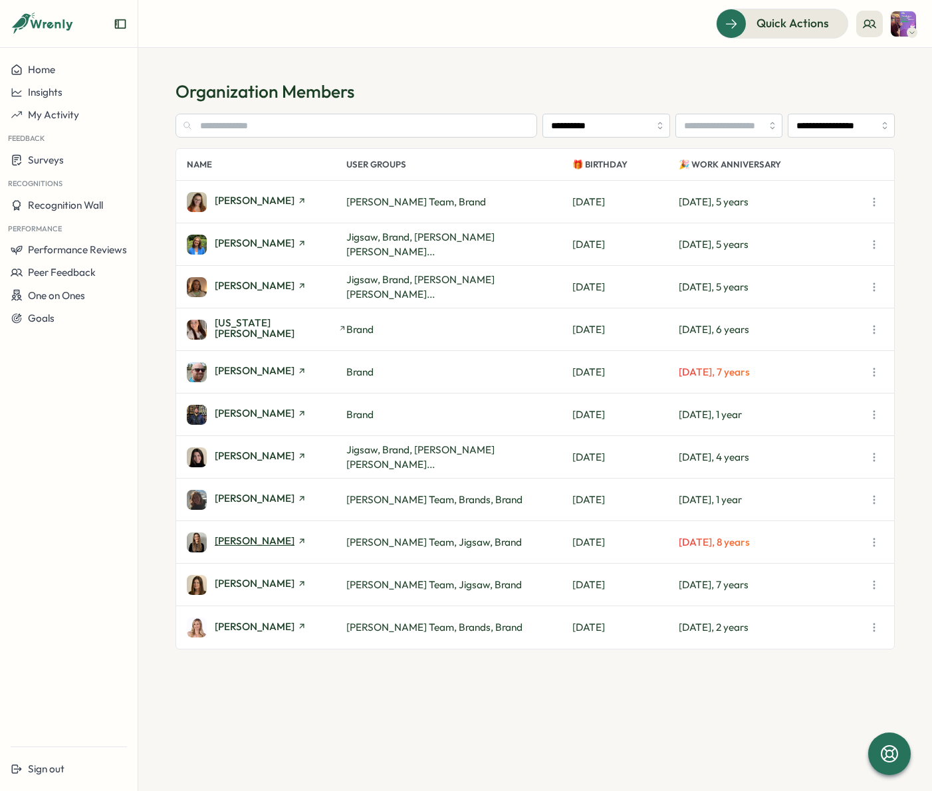
click at [248, 545] on span "[PERSON_NAME]" at bounding box center [255, 541] width 80 height 10
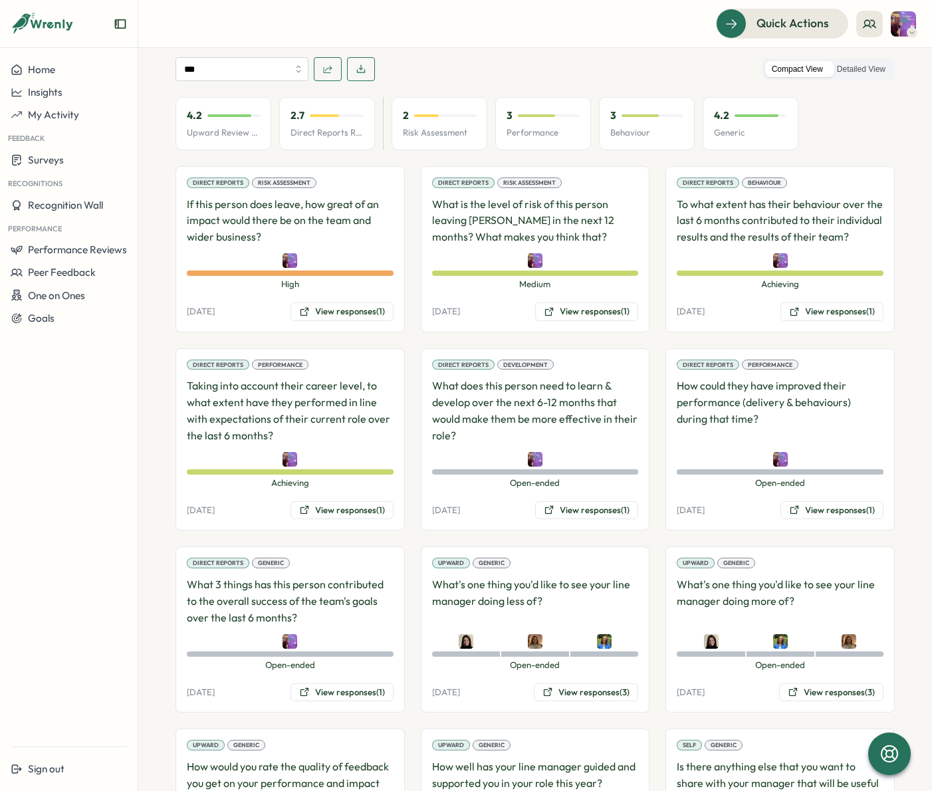
scroll to position [823, 0]
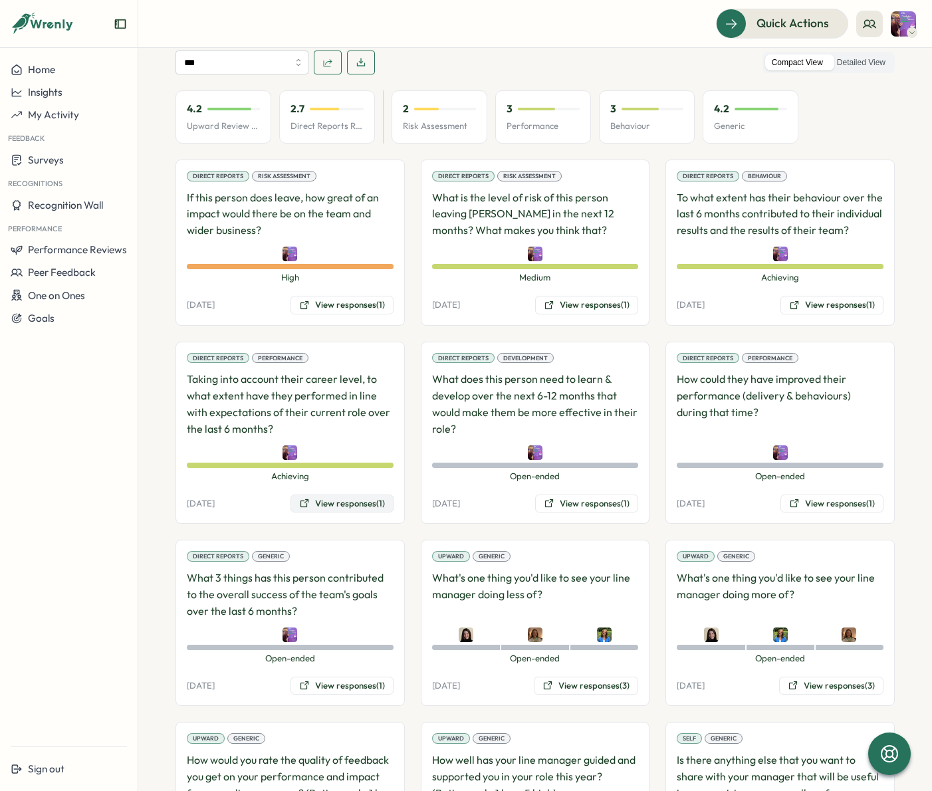
click at [331, 495] on button "View responses (1)" at bounding box center [342, 504] width 103 height 19
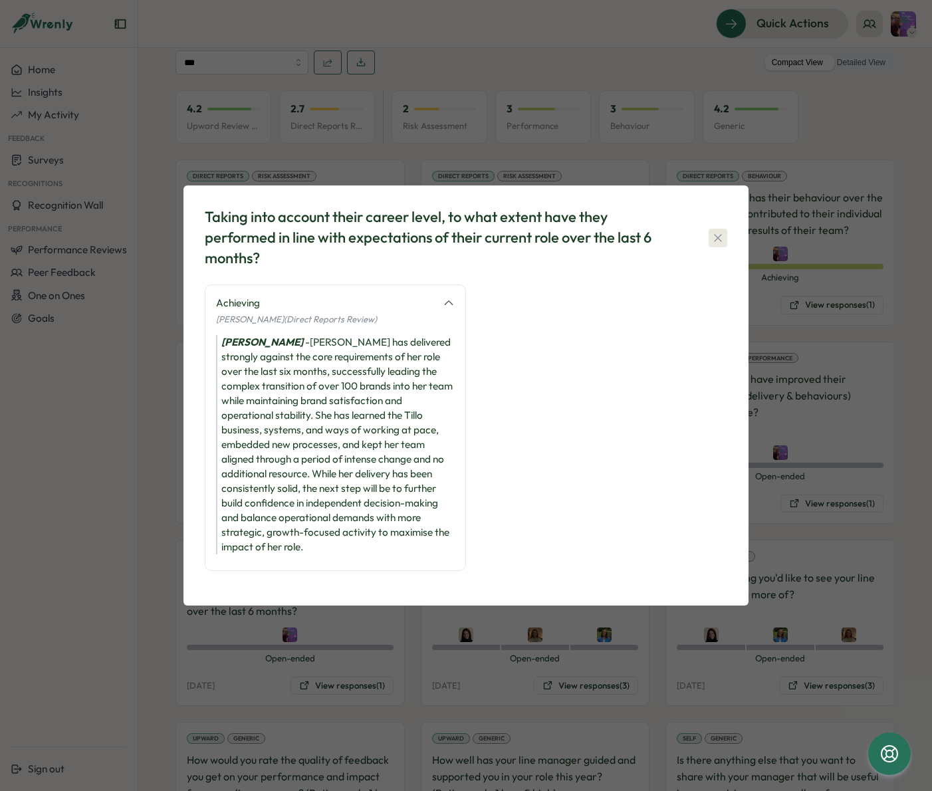
click at [716, 240] on icon "button" at bounding box center [717, 237] width 7 height 7
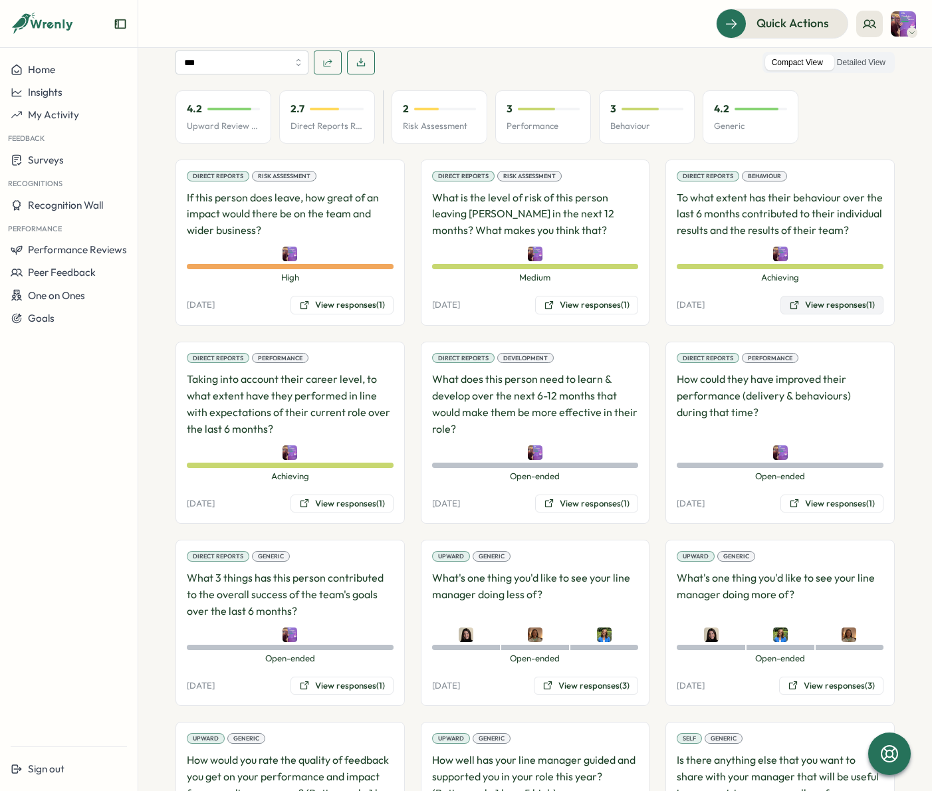
click at [838, 296] on button "View responses (1)" at bounding box center [832, 305] width 103 height 19
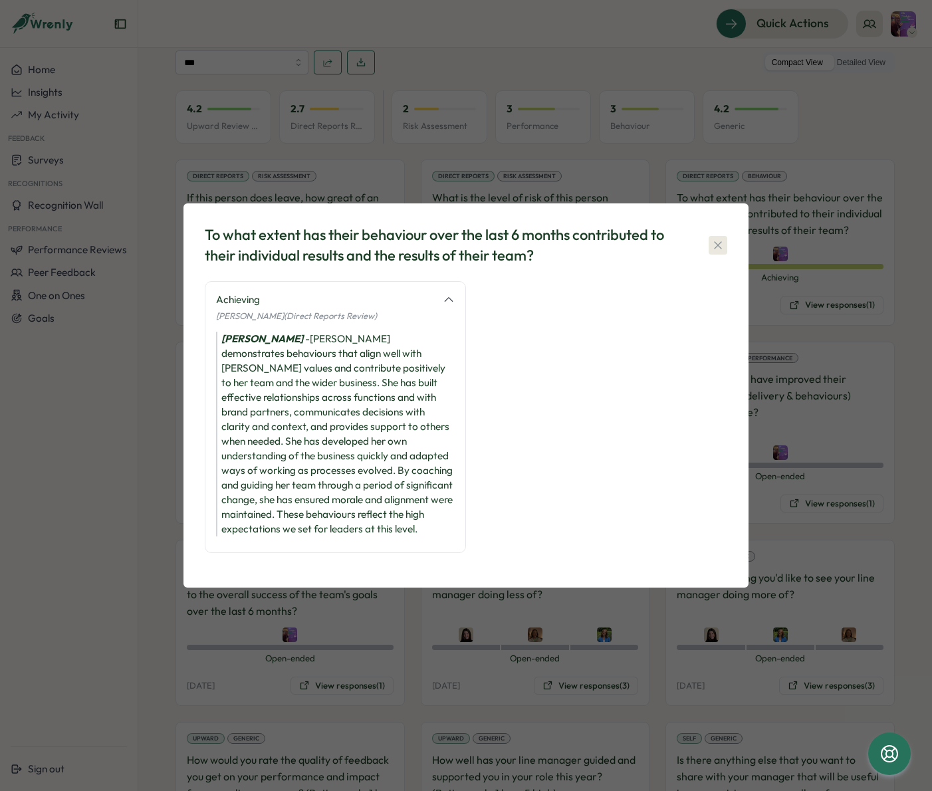
drag, startPoint x: 722, startPoint y: 241, endPoint x: 792, endPoint y: 325, distance: 109.1
click at [722, 241] on icon "button" at bounding box center [718, 245] width 13 height 13
